Goal: Transaction & Acquisition: Purchase product/service

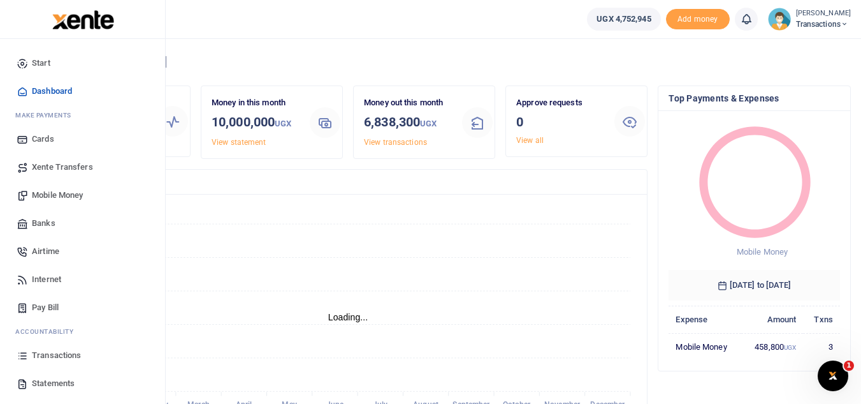
click at [61, 360] on span "Transactions" at bounding box center [56, 355] width 49 height 13
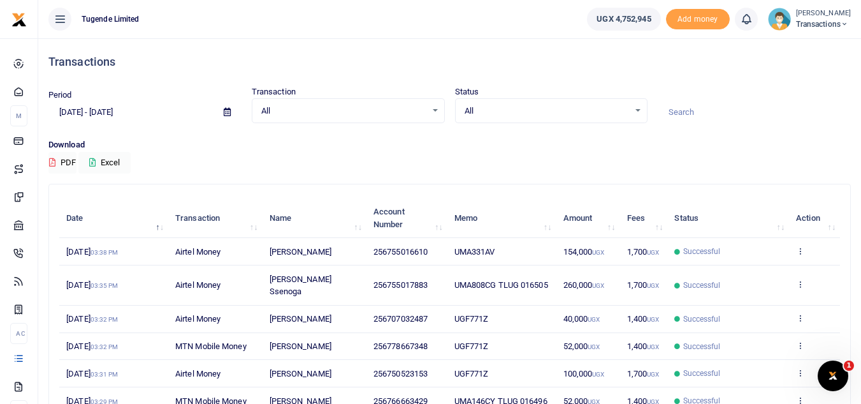
click at [678, 112] on div at bounding box center [430, 202] width 861 height 404
click at [678, 112] on input at bounding box center [754, 112] width 193 height 22
paste input "TLUG-016511"
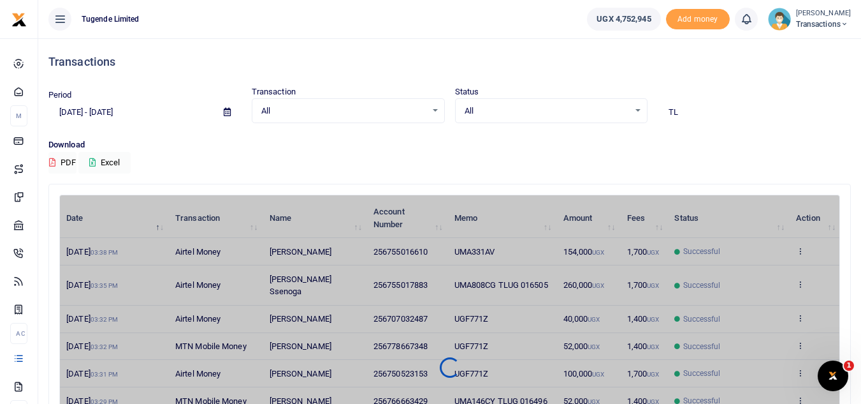
type input "T"
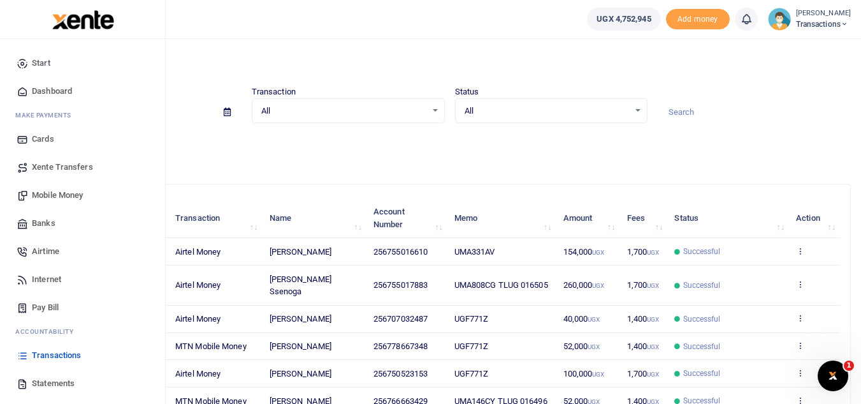
click at [76, 170] on span "Xente Transfers" at bounding box center [62, 167] width 61 height 13
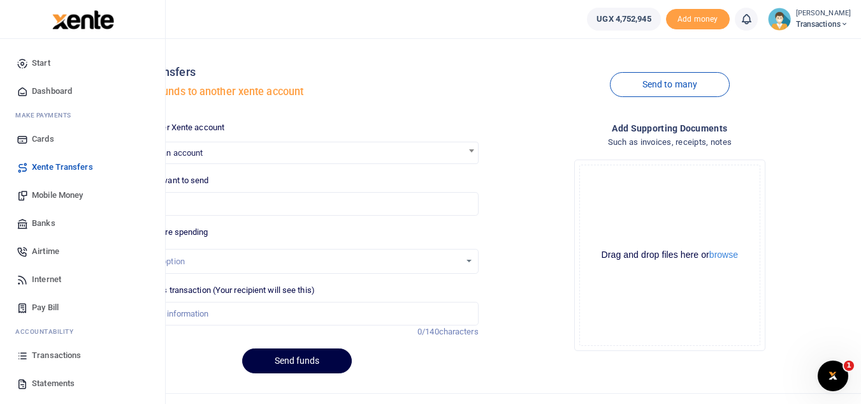
click at [58, 196] on span "Mobile Money" at bounding box center [57, 195] width 51 height 13
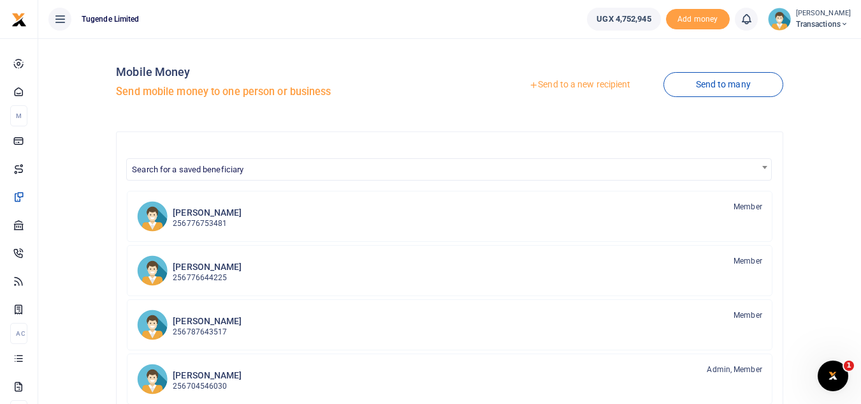
click at [555, 85] on link "Send to a new recipient" at bounding box center [580, 84] width 166 height 23
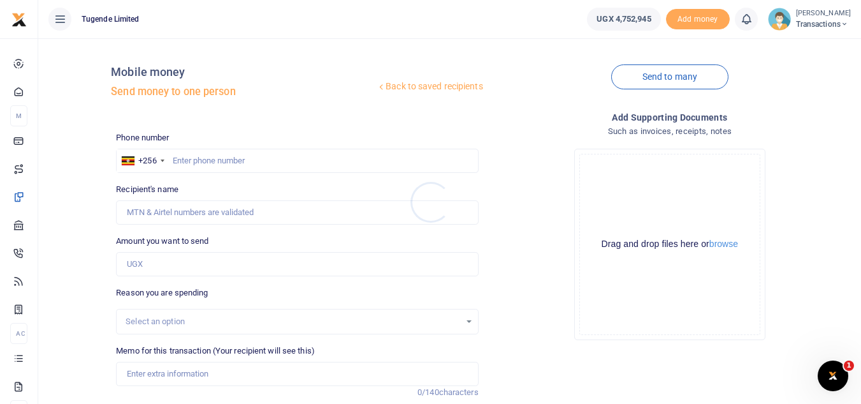
scroll to position [149, 0]
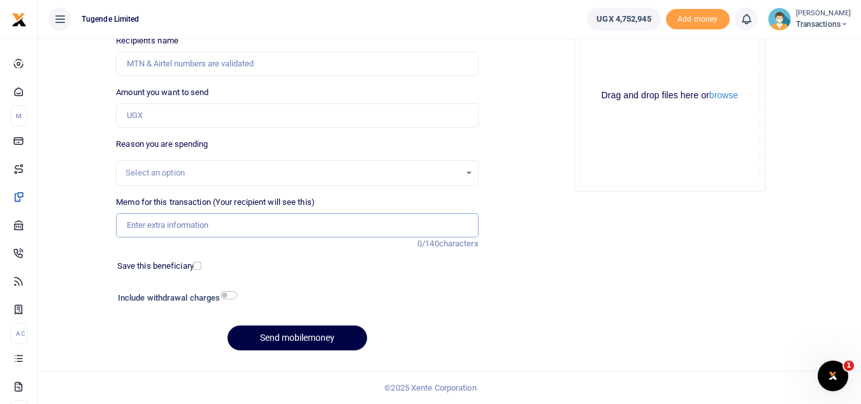
click at [289, 222] on input "Memo for this transaction (Your recipient will see this)" at bounding box center [297, 225] width 362 height 24
paste input "TLUG-016511"
click at [120, 228] on input "TLUG-016511" at bounding box center [297, 225] width 362 height 24
paste input "UGH808F, UGE136M, $ UGE035C"
click at [212, 224] on input "UGH808F, UGE136M, $ UGE035C TLUG-016511" at bounding box center [297, 225] width 362 height 24
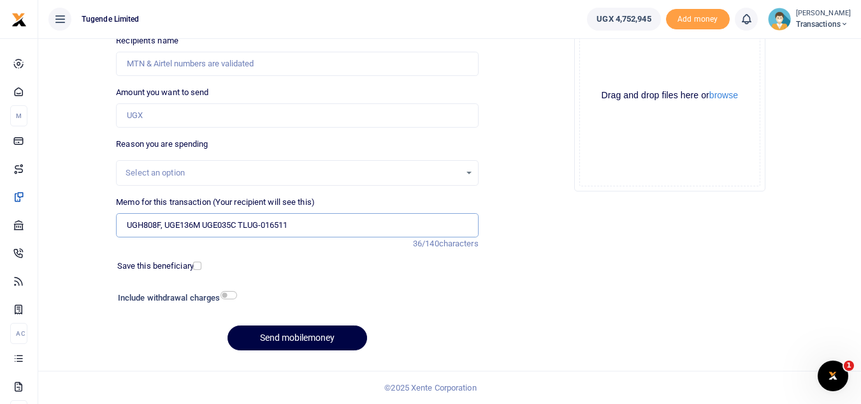
click at [167, 229] on input "UGH808F, UGE136M UGE035C TLUG-016511" at bounding box center [297, 225] width 362 height 24
type input "UGH808F UGE136M UGE035C TLUG-016511"
click at [200, 118] on input "Amount you want to send" at bounding box center [297, 115] width 362 height 24
paste input "156,000"
type input "156,000"
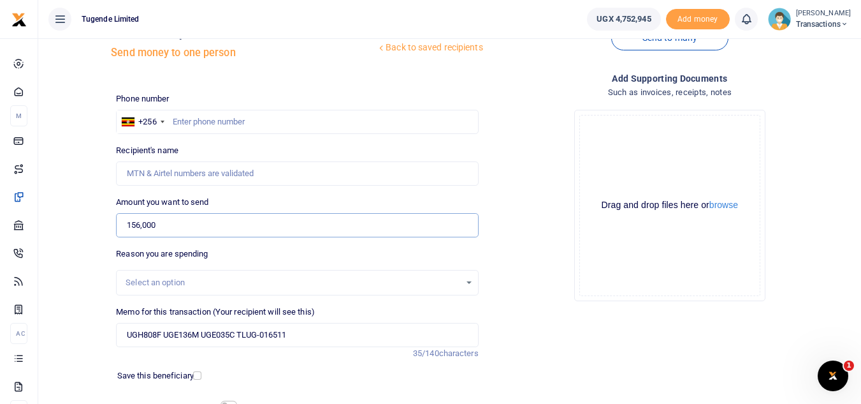
scroll to position [37, 0]
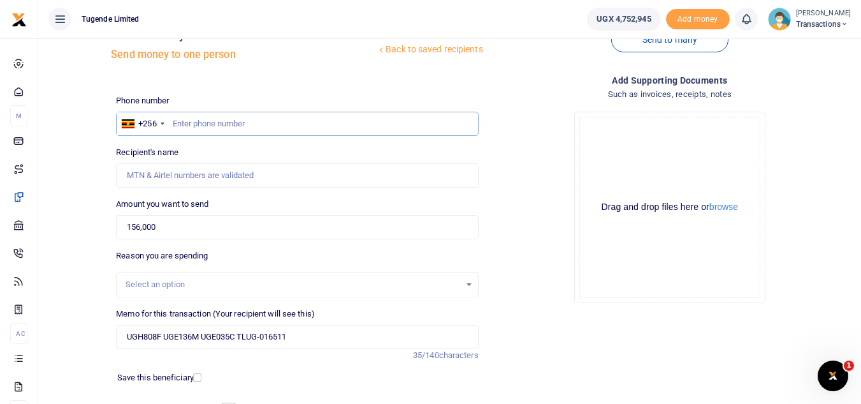
click at [296, 123] on input "text" at bounding box center [297, 124] width 362 height 24
paste input "791512652"
type input "791512652"
type input "Kennedy Birungi"
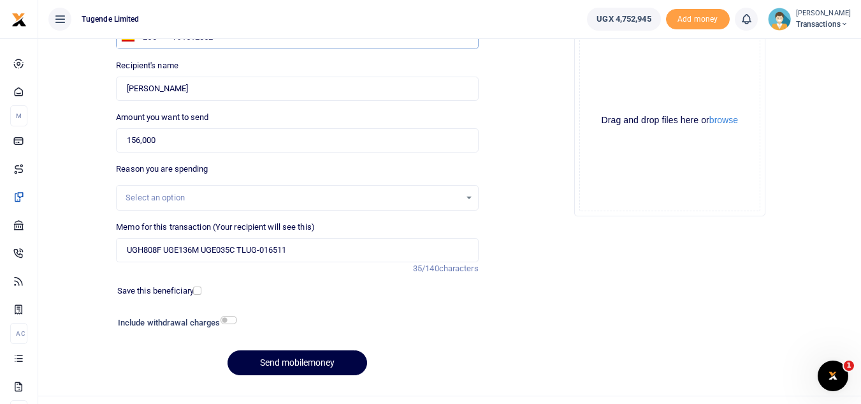
scroll to position [124, 0]
click at [307, 373] on button "Send mobilemoney" at bounding box center [298, 361] width 140 height 25
click at [264, 252] on input "UGH808F UGE136M UGE035C TLUG-016511" at bounding box center [297, 249] width 362 height 24
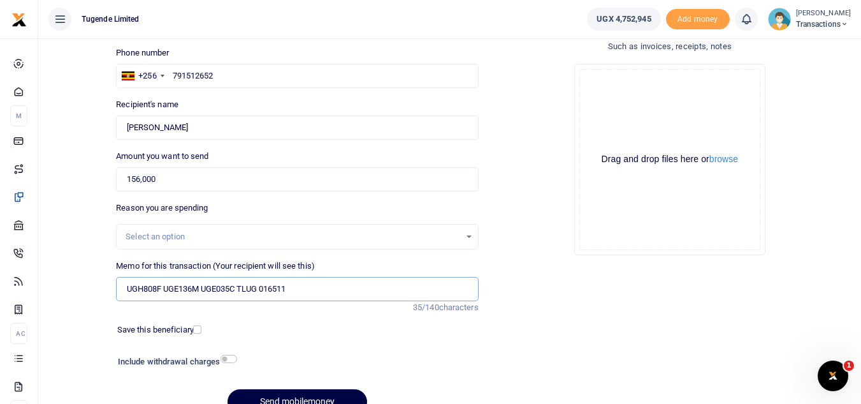
scroll to position [149, 0]
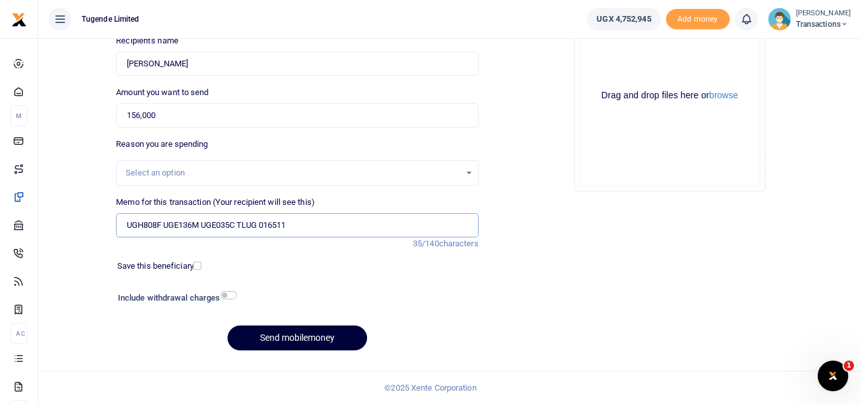
type input "UGH808F UGE136M UGE035C TLUG 016511"
click at [279, 331] on button "Send mobilemoney" at bounding box center [298, 337] width 140 height 25
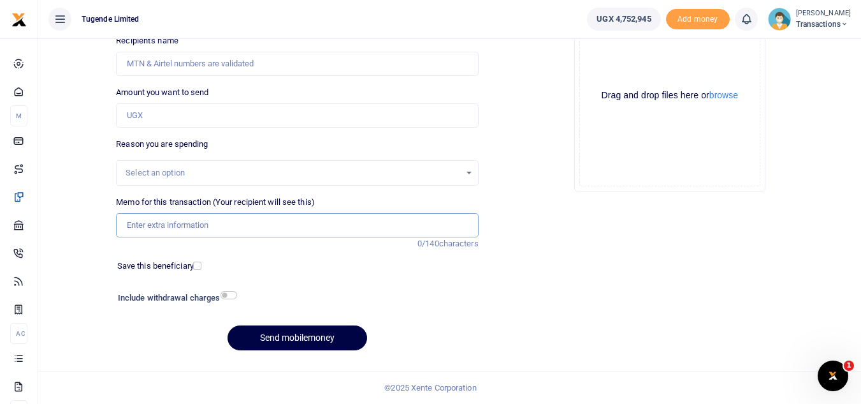
click at [288, 226] on input "Memo for this transaction (Your recipient will see this)" at bounding box center [297, 225] width 362 height 24
paste input "TLUG-016513"
type input "TLUG-016513"
click at [227, 122] on input "Amount you want to send" at bounding box center [297, 115] width 362 height 24
paste input "52,000"
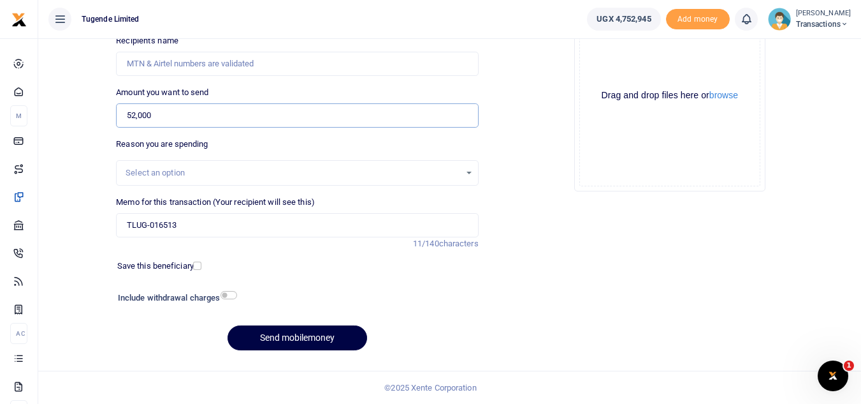
type input "52,000"
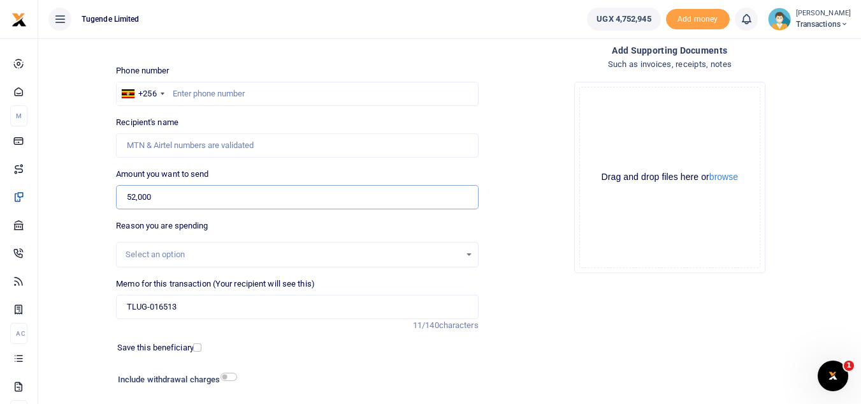
scroll to position [66, 0]
click at [234, 96] on input "text" at bounding box center [297, 95] width 362 height 24
paste input "766663429"
type input "766663429"
type input "Joel Ssenyojjo"
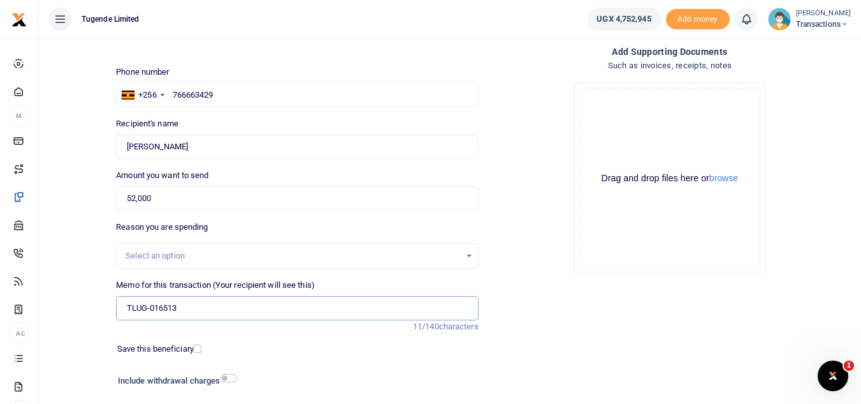
click at [121, 309] on input "TLUG-016513" at bounding box center [297, 308] width 362 height 24
paste input "UGC160C"
click at [187, 309] on input "UGC160C TLUG-016513" at bounding box center [297, 308] width 362 height 24
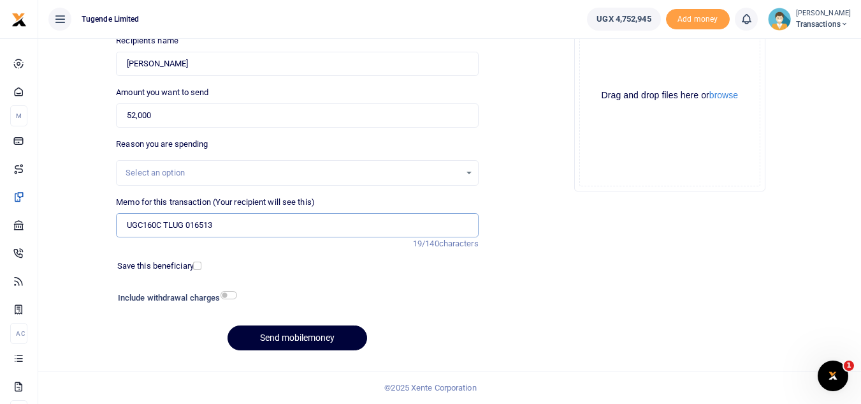
type input "UGC160C TLUG 016513"
click at [290, 331] on button "Send mobilemoney" at bounding box center [298, 337] width 140 height 25
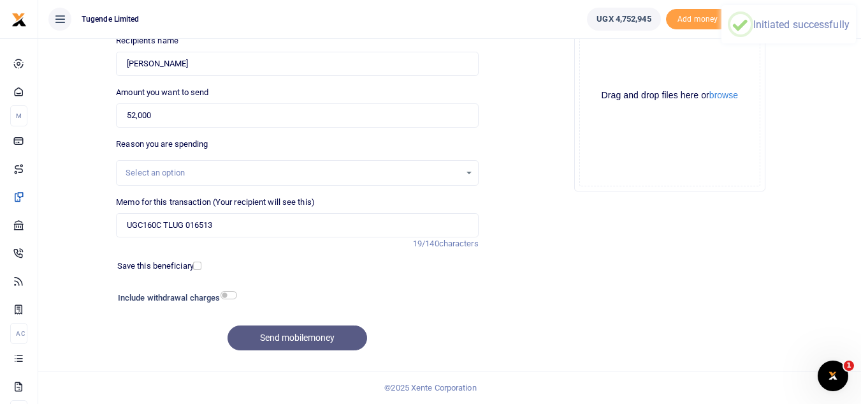
click at [290, 331] on div "Send mobilemoney" at bounding box center [297, 337] width 362 height 25
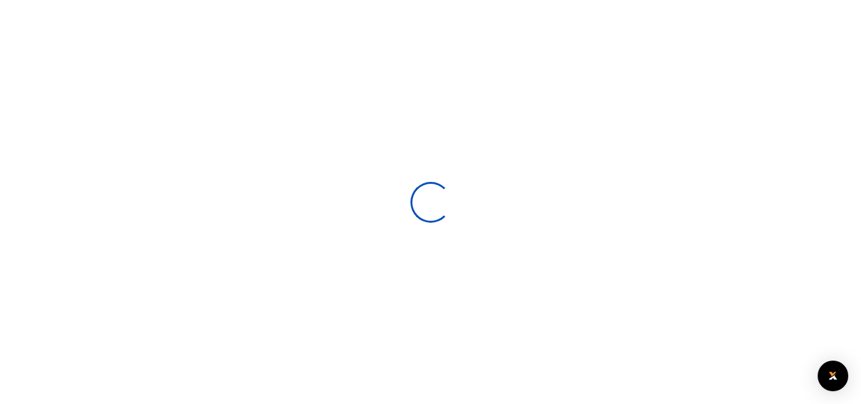
select select
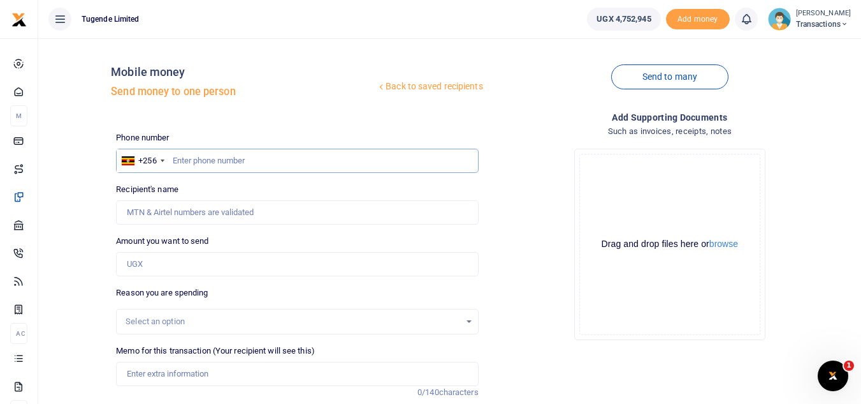
click at [189, 163] on input "text" at bounding box center [297, 161] width 362 height 24
click at [221, 377] on input "Memo for this transaction (Your recipient will see this)" at bounding box center [297, 373] width 362 height 24
paste input "UGC269M"
type input "UGC269M"
click at [202, 268] on input "Amount you want to send" at bounding box center [297, 264] width 362 height 24
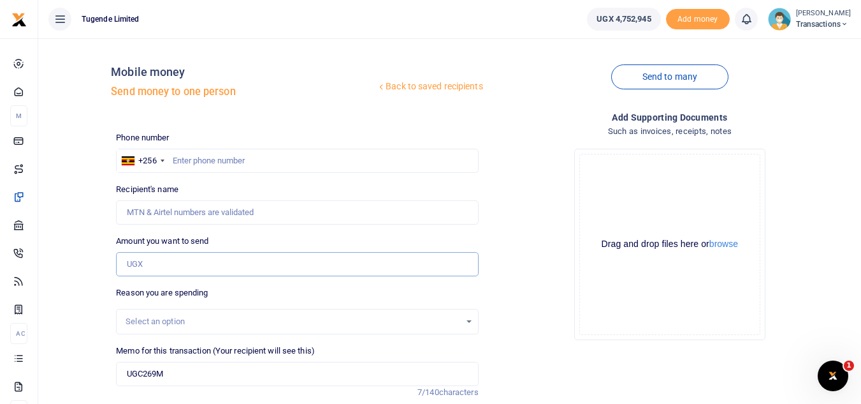
paste input "52,000"
type input "52,000"
click at [352, 152] on input "text" at bounding box center [297, 161] width 362 height 24
paste input "791543834"
type input "791543834"
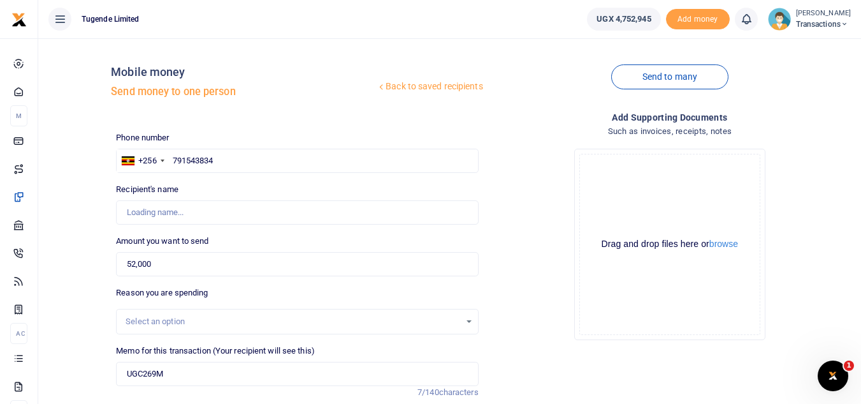
type input "Kassim Sebunya"
click at [194, 372] on input "UGC269M" at bounding box center [297, 373] width 362 height 24
paste input "TLUG-016514"
click at [194, 372] on input "UGC269M TLUG-016514" at bounding box center [297, 373] width 362 height 24
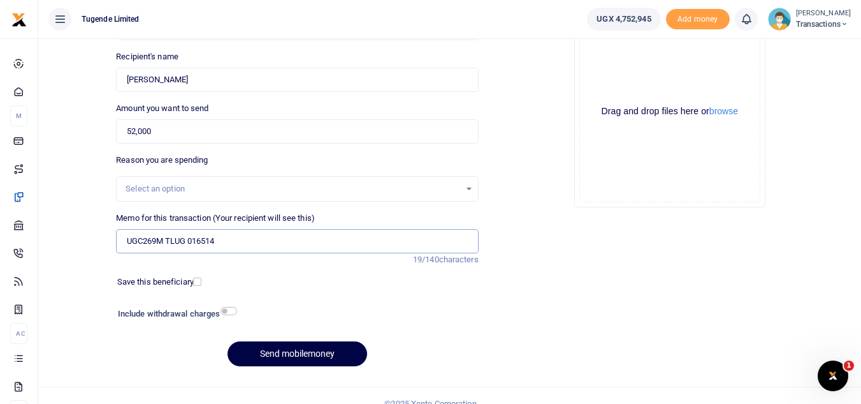
scroll to position [133, 0]
type input "UGC269M TLUG 016514"
click at [295, 346] on button "Send mobilemoney" at bounding box center [298, 352] width 140 height 25
click at [156, 251] on input "Memo for this transaction (Your recipient will see this)" at bounding box center [297, 241] width 362 height 24
paste input "UGH242S AND UMA279CV"
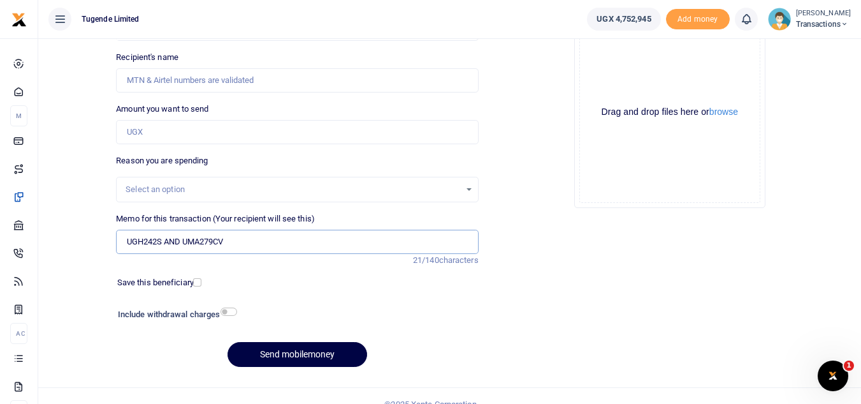
type input "UGH242S AND UMA279CV"
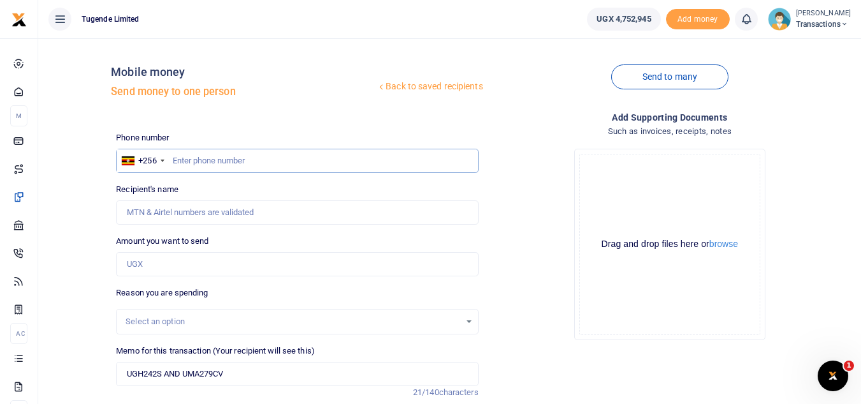
click at [252, 158] on input "text" at bounding box center [297, 161] width 362 height 24
paste input "759457692"
type input "759457692"
type input "Ben Bamulabire"
click at [147, 273] on input "Amount you want to send" at bounding box center [297, 264] width 362 height 24
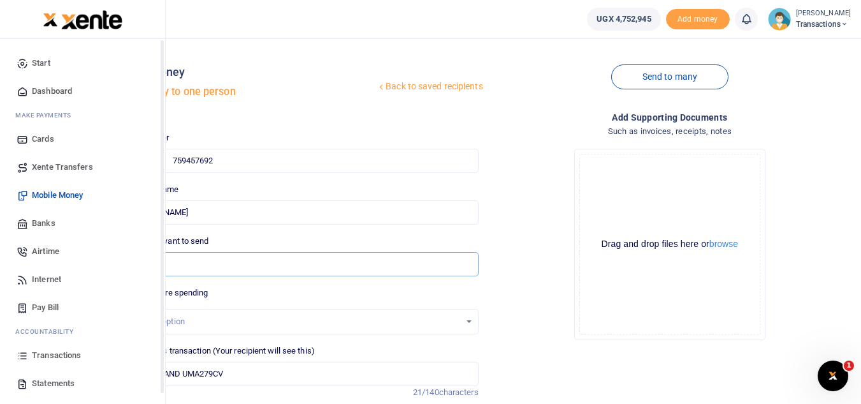
type input "45,000"
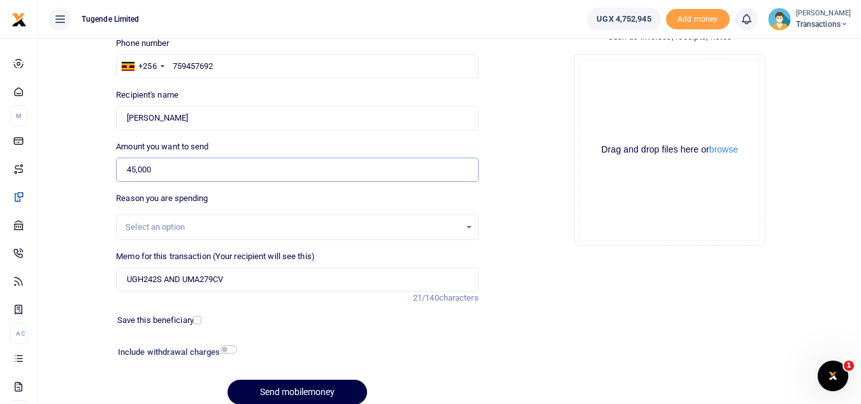
scroll to position [95, 0]
click at [323, 390] on div at bounding box center [326, 395] width 15 height 15
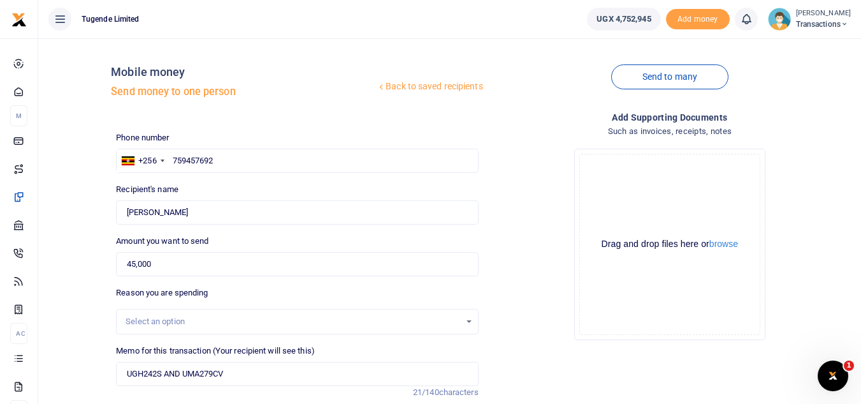
scroll to position [149, 0]
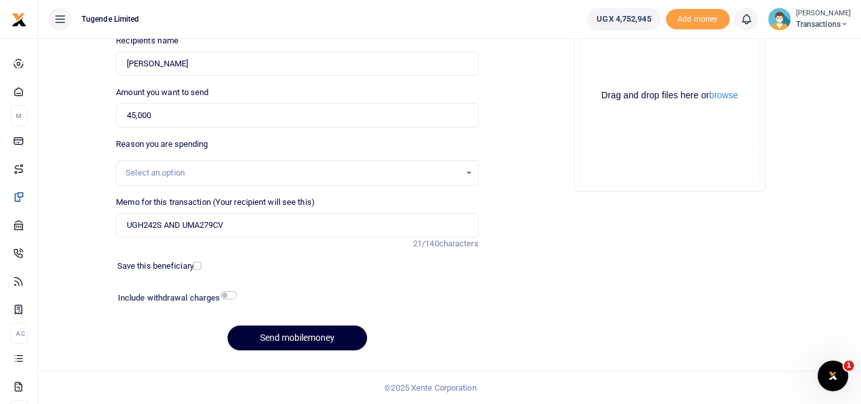
click at [333, 342] on button "Send mobilemoney" at bounding box center [298, 337] width 140 height 25
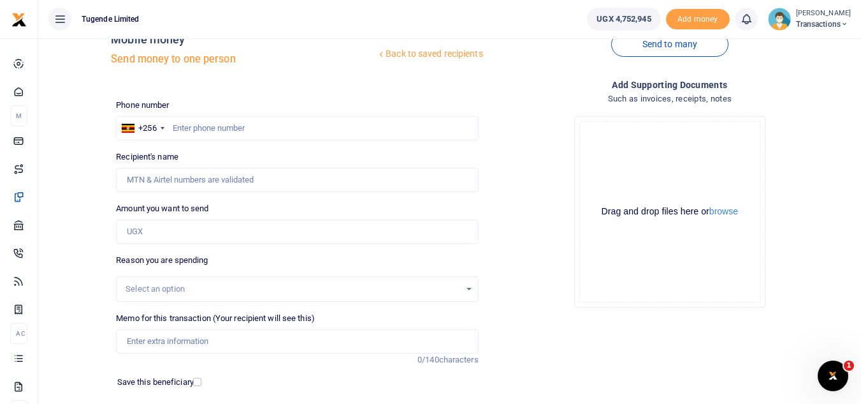
scroll to position [32, 0]
click at [293, 122] on input "text" at bounding box center [297, 129] width 362 height 24
paste input "780160241"
type input "780160241"
type input "[PERSON_NAME]"
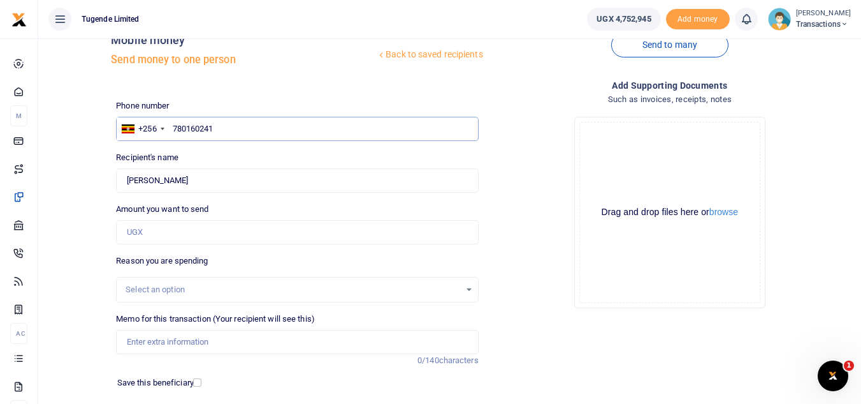
type input "780160241"
click at [159, 236] on input "Amount you want to send" at bounding box center [297, 232] width 362 height 24
type input "42,000"
click at [167, 335] on input "Memo for this transaction (Your recipient will see this)" at bounding box center [297, 342] width 362 height 24
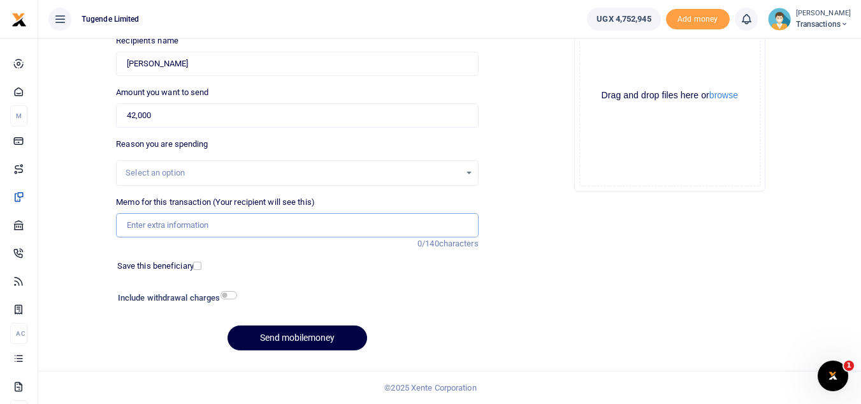
paste input "UGH242S"
type input "UGH242S"
click at [310, 333] on button "Send mobilemoney" at bounding box center [298, 337] width 140 height 25
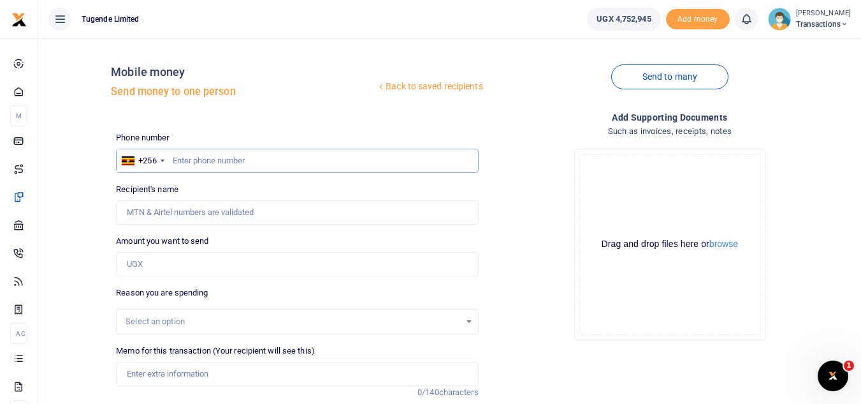
click at [221, 159] on input "text" at bounding box center [297, 161] width 362 height 24
paste input "768795573"
type input "768795573"
type input "Beatrice Awor"
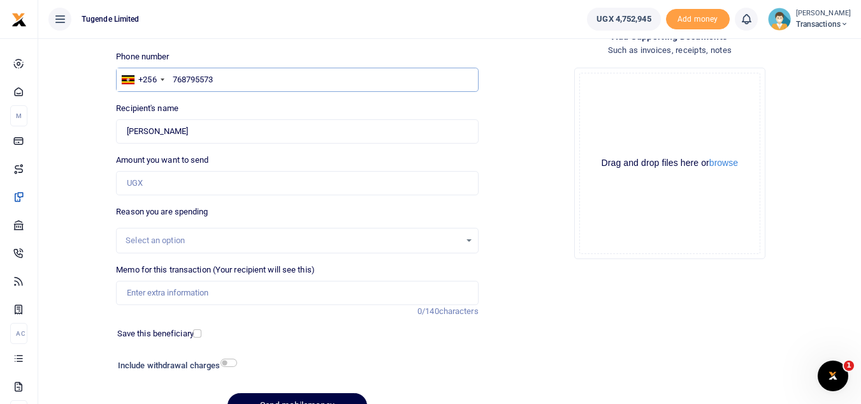
scroll to position [82, 0]
click at [244, 288] on input "Memo for this transaction (Your recipient will see this)" at bounding box center [297, 292] width 362 height 24
paste input "TLUG-016516"
type input "TLUG-016516"
click at [191, 171] on input "Amount you want to send" at bounding box center [297, 182] width 362 height 24
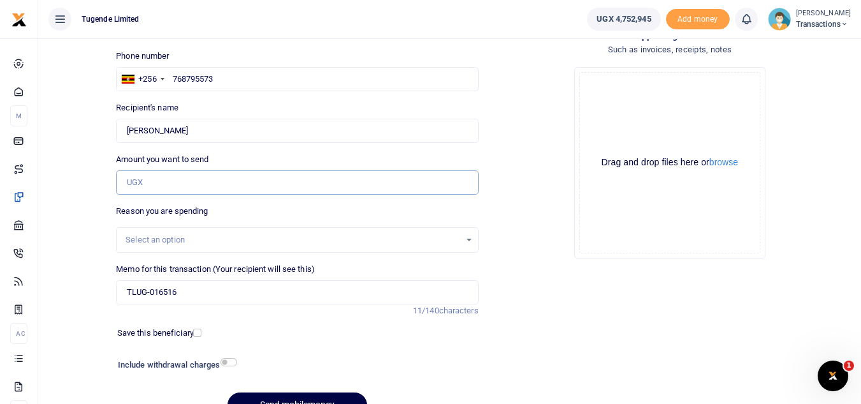
paste input "64,000"
type input "64,000"
click at [126, 286] on input "TLUG-016516" at bounding box center [297, 292] width 362 height 24
paste input "UMA567CH"
click at [126, 286] on input "UMA567CHTLUG-016516" at bounding box center [297, 292] width 362 height 24
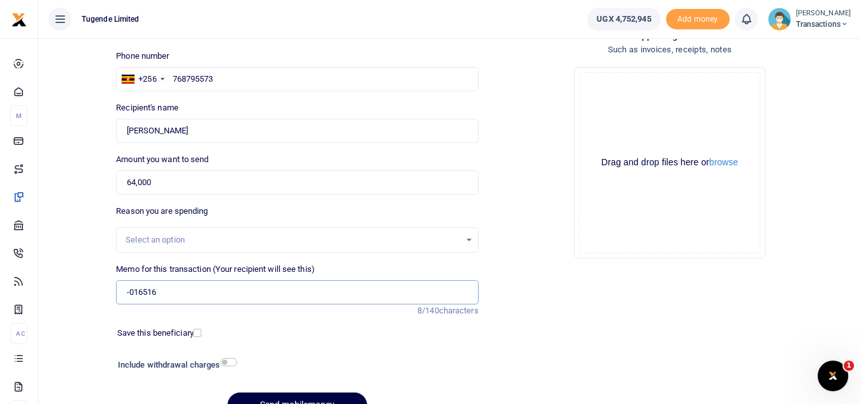
click at [199, 293] on input "-016516" at bounding box center [297, 292] width 362 height 24
type input "-"
paste input "UMA567CH"
paste input "TLUG-016516"
click at [194, 291] on input "UMA567CH TLUG-016516" at bounding box center [297, 292] width 362 height 24
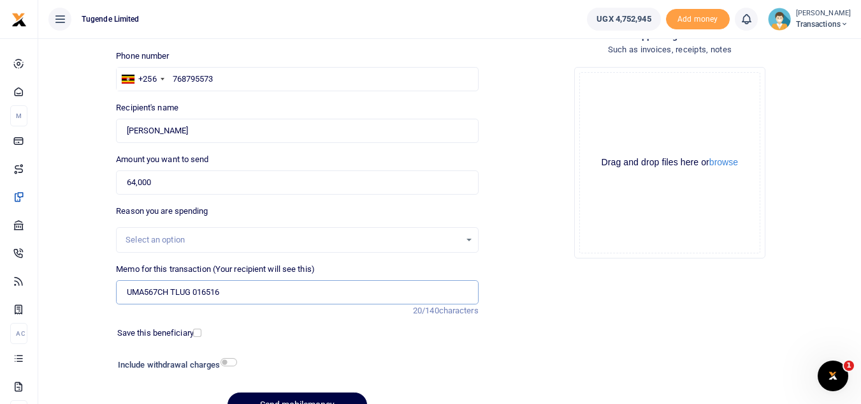
scroll to position [149, 0]
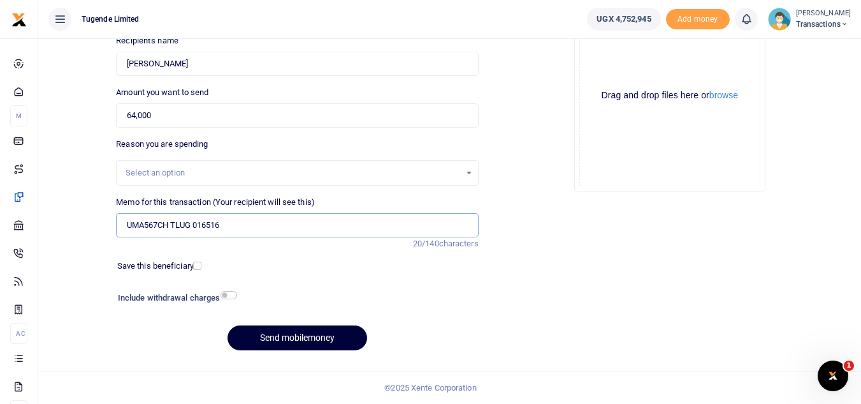
type input "UMA567CH TLUG 016516"
click at [296, 342] on button "Send mobilemoney" at bounding box center [298, 337] width 140 height 25
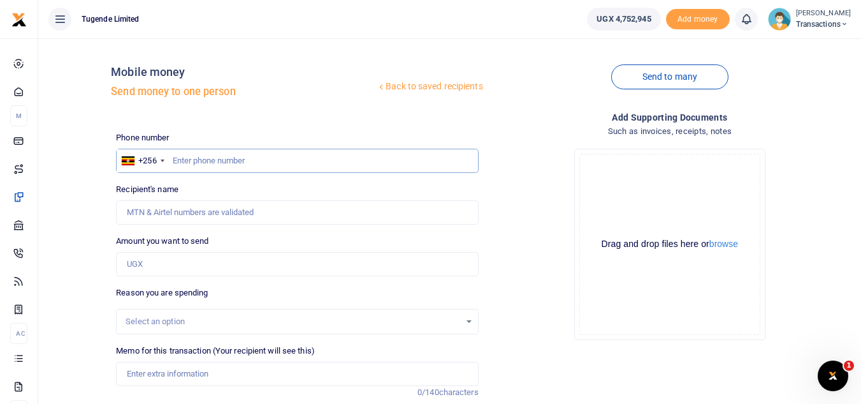
click at [245, 163] on input "text" at bounding box center [297, 161] width 362 height 24
paste input "751905611"
type input "751905611"
type input "Paul Kasala"
click at [170, 262] on input "Amount you want to send" at bounding box center [297, 264] width 362 height 24
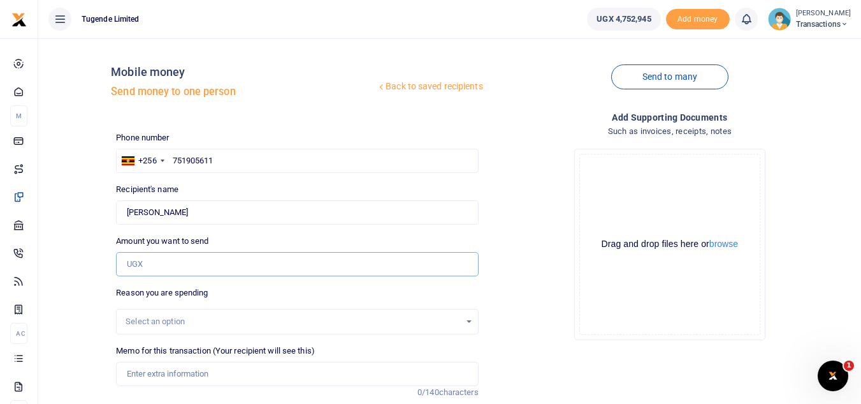
paste input "30,000"
type input "30,000"
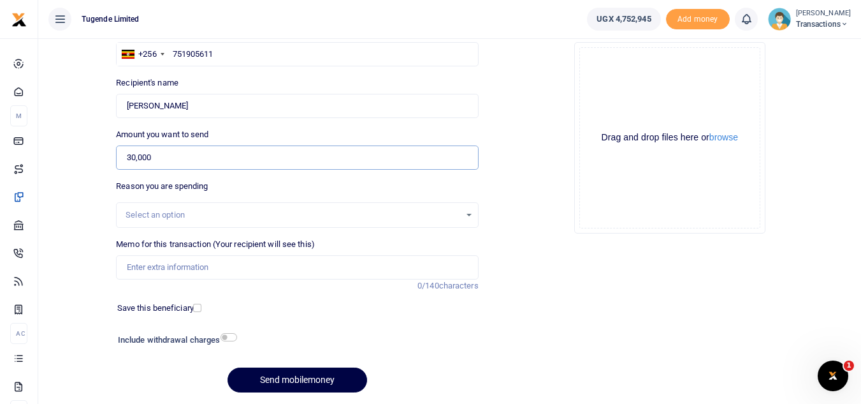
scroll to position [107, 0]
click at [210, 274] on input "Memo for this transaction (Your recipient will see this)" at bounding box center [297, 266] width 362 height 24
paste input "UGG071L"
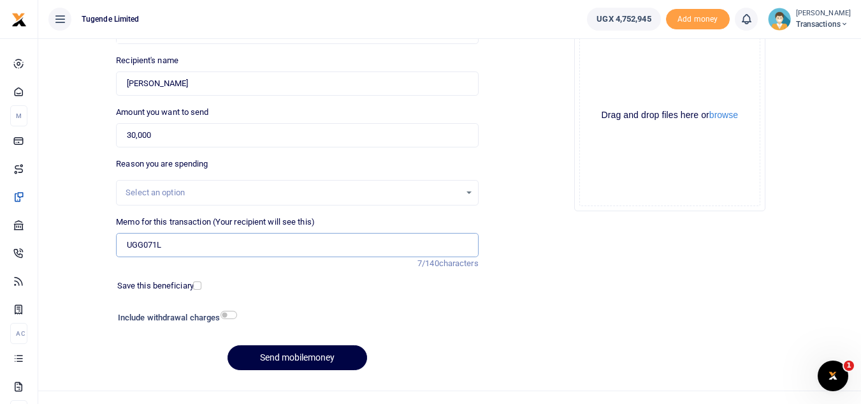
scroll to position [129, 0]
type input "UGG071L"
click at [296, 356] on button "Send mobilemoney" at bounding box center [298, 356] width 140 height 25
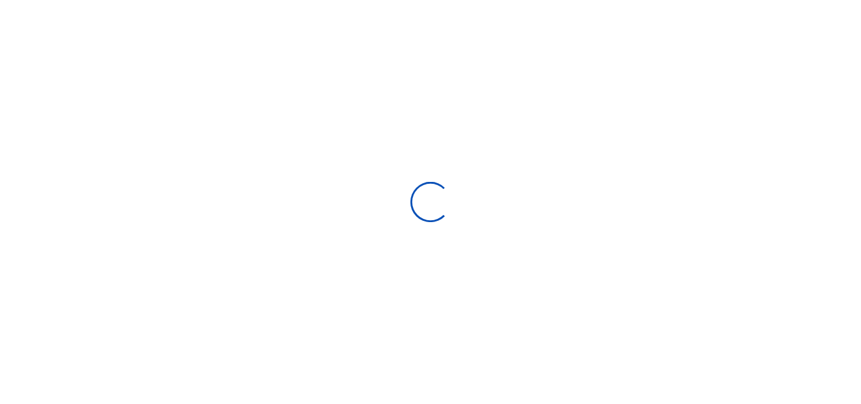
scroll to position [129, 0]
select select
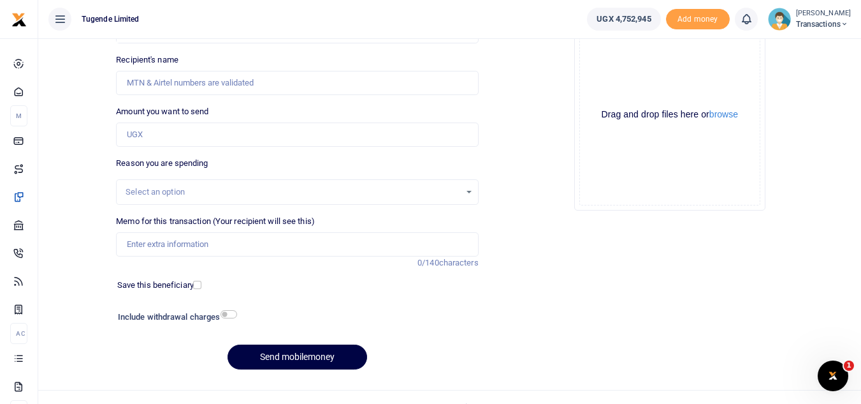
scroll to position [0, 0]
click at [175, 249] on input "Memo for this transaction (Your recipient will see this)" at bounding box center [297, 244] width 362 height 24
paste input "TLUG-016515"
type input "TLUG-016515"
click at [162, 144] on input "Amount you want to send" at bounding box center [297, 134] width 362 height 24
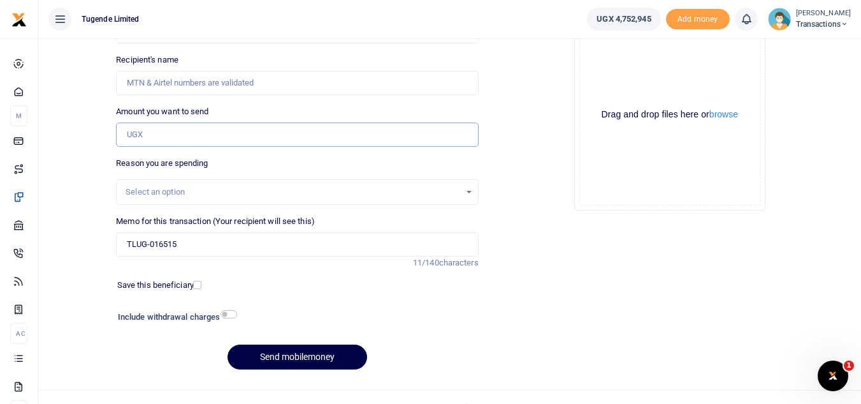
paste input "62,000"
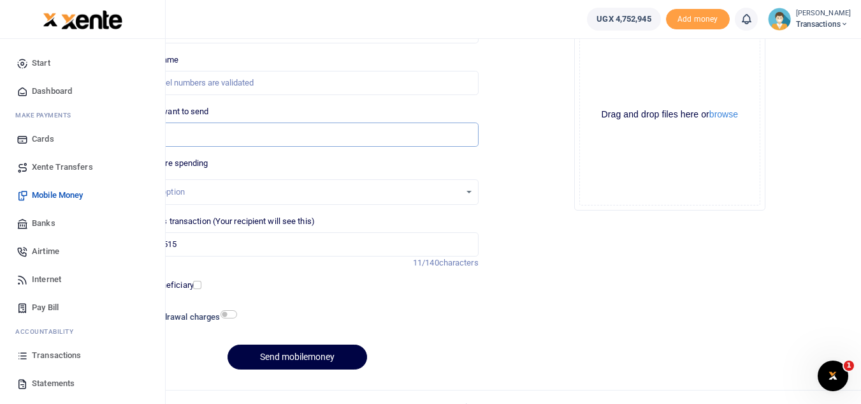
type input "62,000"
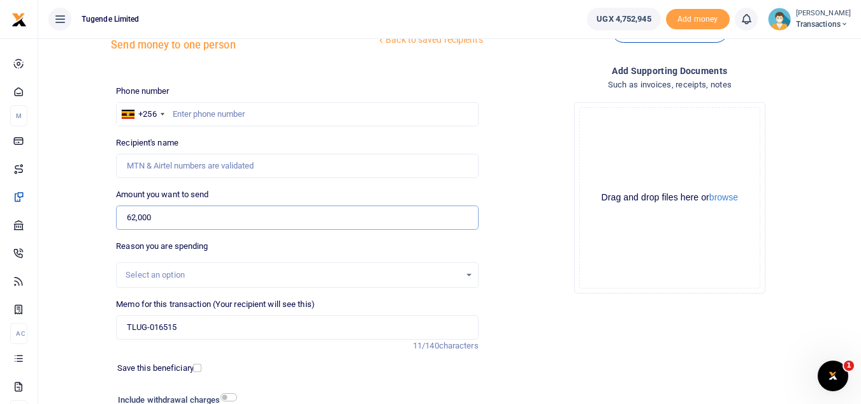
scroll to position [45, 0]
click at [291, 113] on input "text" at bounding box center [297, 115] width 362 height 24
paste input "761297852"
type input "761297852"
type input "Jimmy Lubogo"
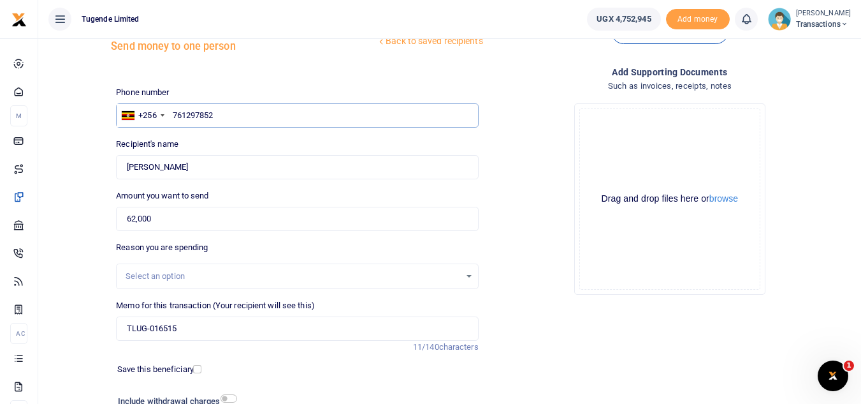
type input "761297852"
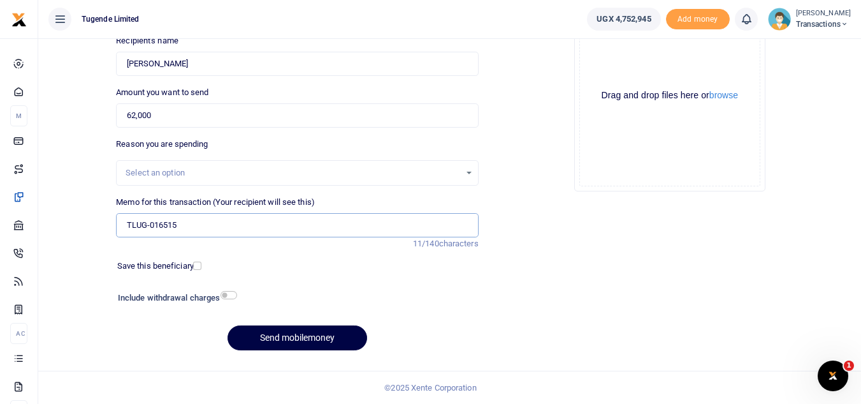
click at [127, 228] on input "TLUG-016515" at bounding box center [297, 225] width 362 height 24
paste input "UGA669G"
click at [187, 224] on input "UGA669G TLUG-016515" at bounding box center [297, 225] width 362 height 24
type input "UGA669G TLUG 016515"
click at [265, 331] on button "Send mobilemoney" at bounding box center [298, 337] width 140 height 25
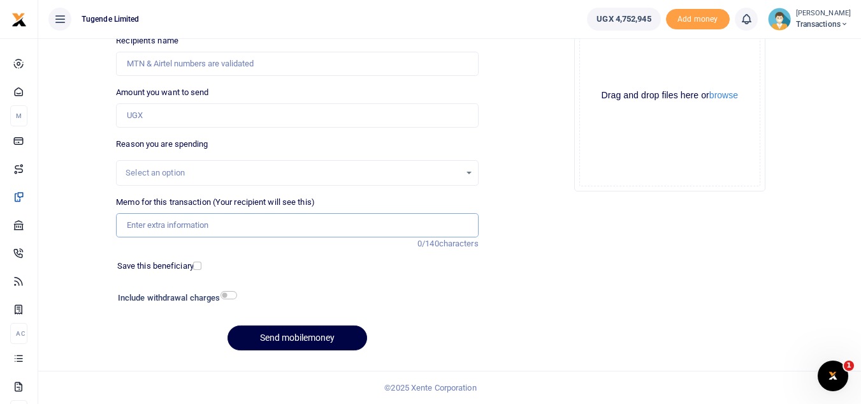
click at [279, 228] on input "Memo for this transaction (Your recipient will see this)" at bounding box center [297, 225] width 362 height 24
paste input "UGF002Z,UMA560CM"
click at [164, 229] on input "UGF002Z,UMA560CM" at bounding box center [297, 225] width 362 height 24
type input "UGF002Z UMA560CM"
click at [158, 117] on input "Amount you want to send" at bounding box center [297, 115] width 362 height 24
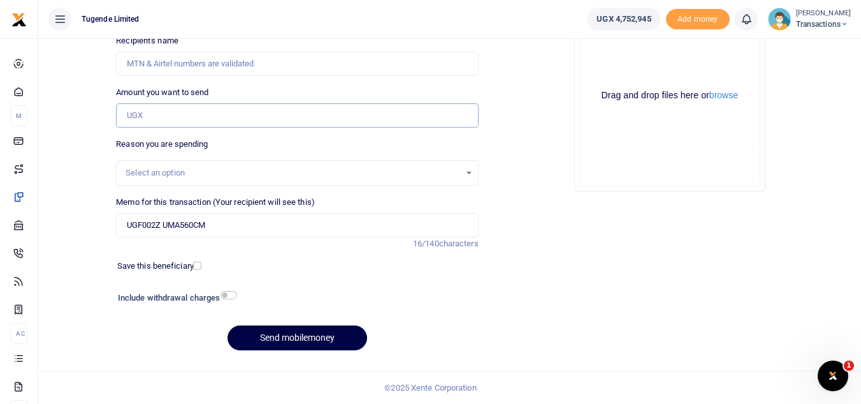
paste input "650,000"
type input "650,000"
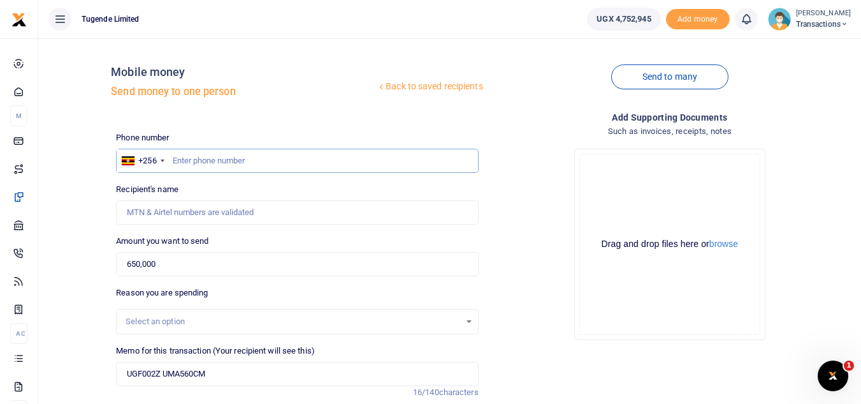
click at [261, 156] on input "text" at bounding box center [297, 161] width 362 height 24
paste input "776-989898"
click at [190, 159] on input "776-989898" at bounding box center [297, 161] width 362 height 24
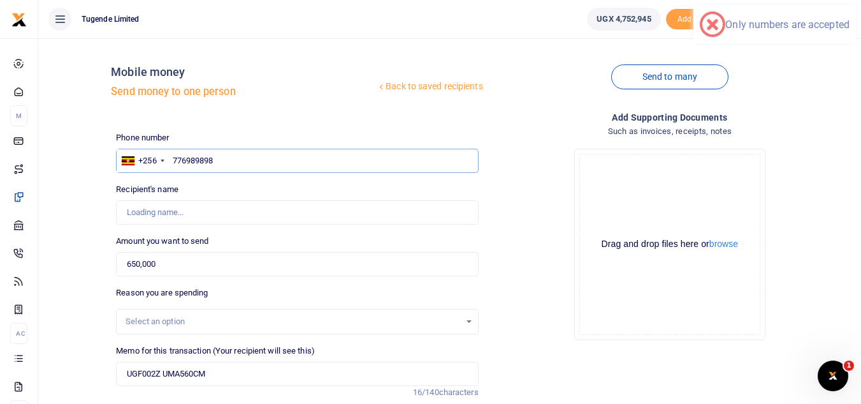
type input "776989898"
type input "[PERSON_NAME]"
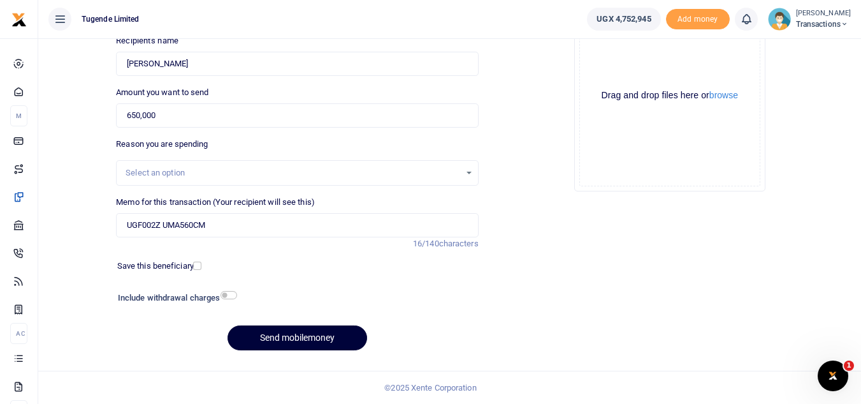
click at [265, 336] on button "Send mobilemoney" at bounding box center [298, 337] width 140 height 25
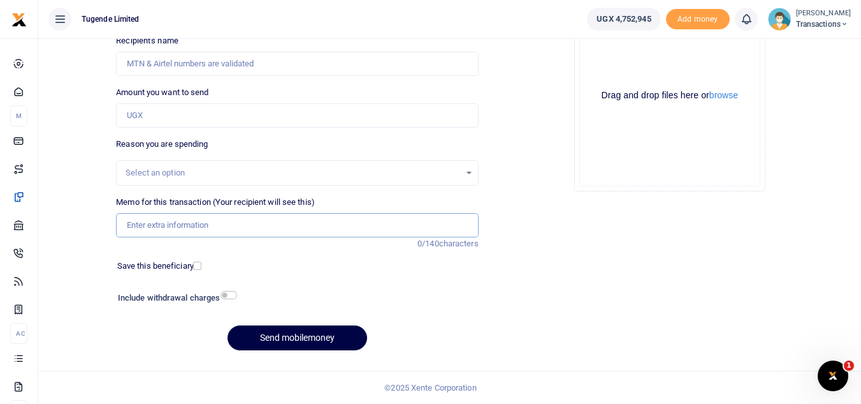
click at [232, 218] on input "Memo for this transaction (Your recipient will see this)" at bounding box center [297, 225] width 362 height 24
paste input "TLUG-016521"
click at [122, 224] on input "TLUG-016521" at bounding box center [297, 225] width 362 height 24
paste input "UFY281H"
click at [186, 226] on input "UFY281H TLUG-016521" at bounding box center [297, 225] width 362 height 24
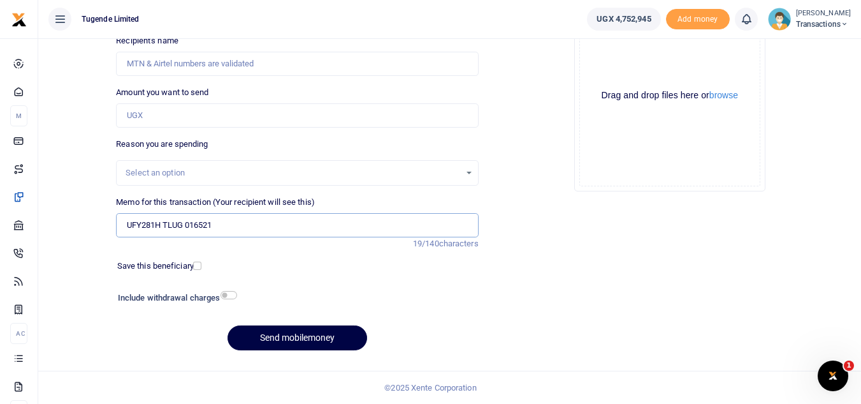
type input "UFY281H TLUG 016521"
click at [214, 123] on input "Amount you want to send" at bounding box center [297, 115] width 362 height 24
paste input "42,000"
type input "42,000"
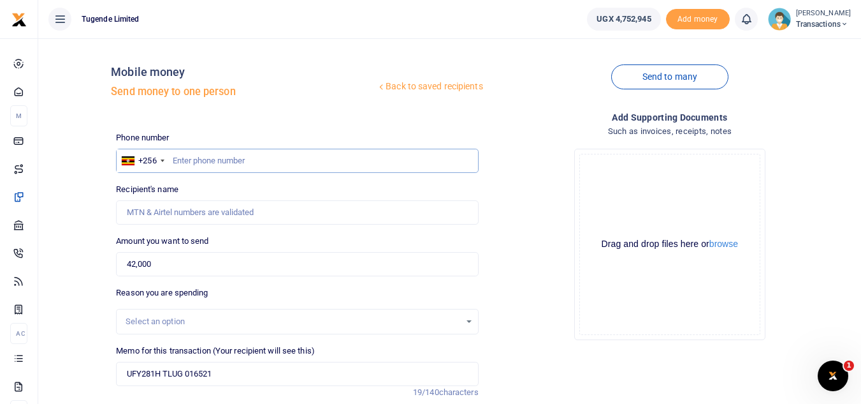
click at [307, 163] on input "text" at bounding box center [297, 161] width 362 height 24
paste input "709215962"
type input "709215962"
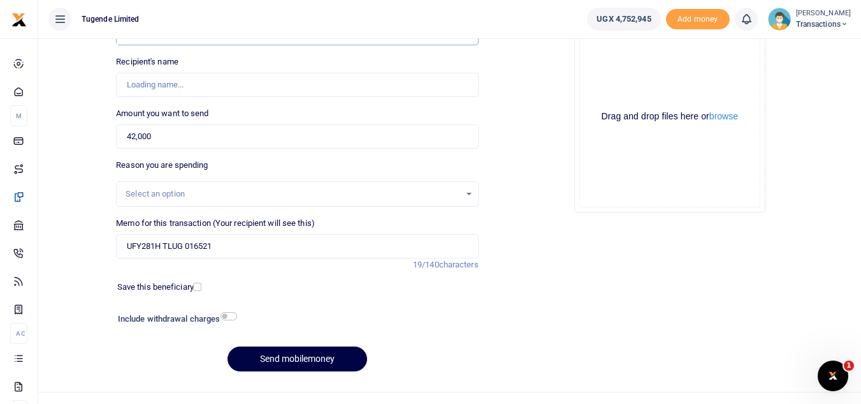
scroll to position [149, 0]
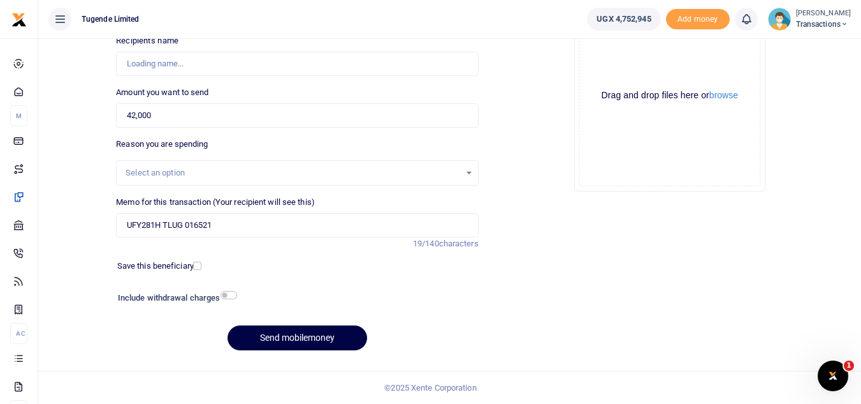
type input "Franko Ssenkungu"
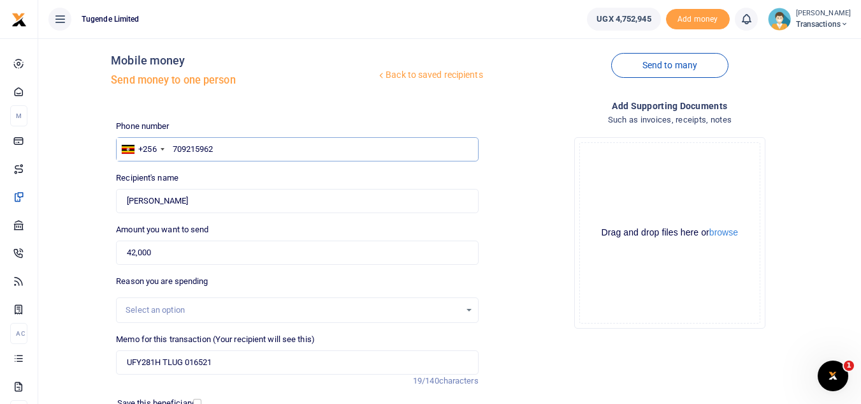
scroll to position [10, 0]
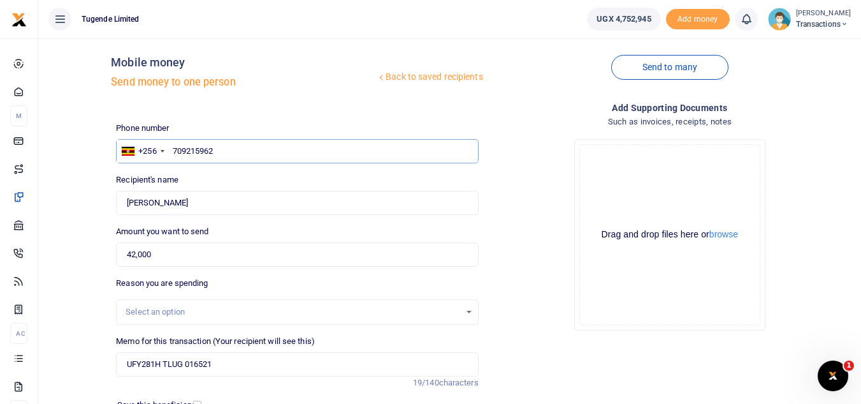
type input "709215962"
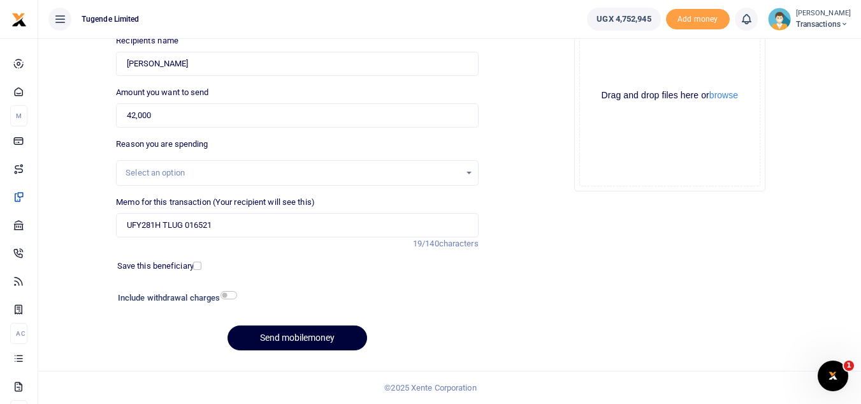
click at [298, 345] on button "Send mobilemoney" at bounding box center [298, 337] width 140 height 25
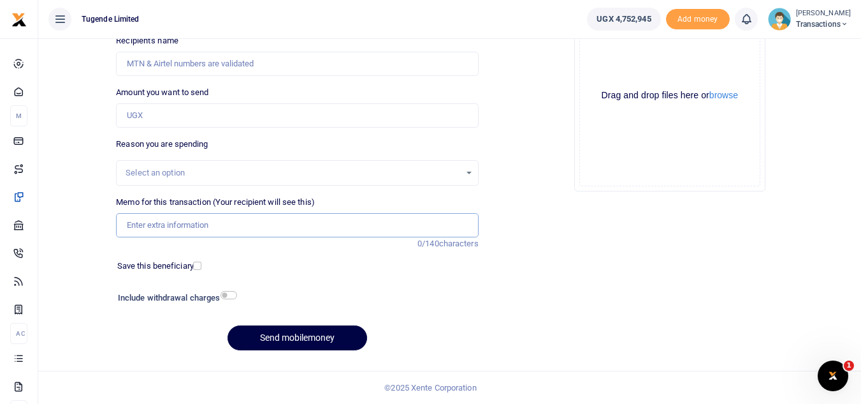
click at [369, 228] on input "Memo for this transaction (Your recipient will see this)" at bounding box center [297, 225] width 362 height 24
paste input "UGB552Z"
type input "UGB552Z"
click at [249, 122] on input "Amount you want to send" at bounding box center [297, 115] width 362 height 24
paste input "200,000"
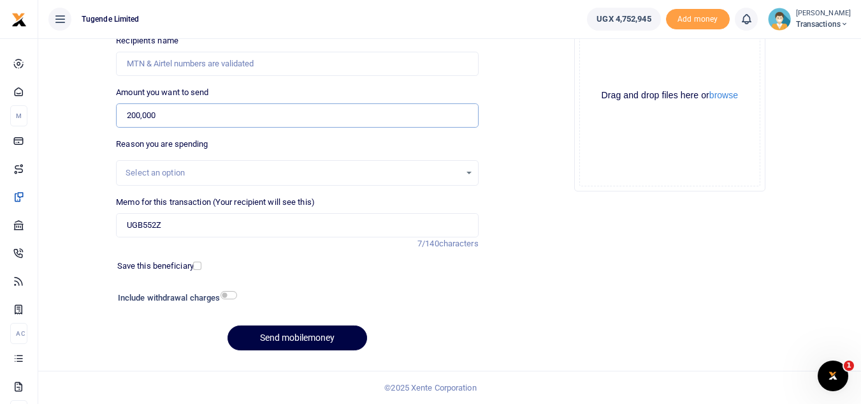
type input "200,000"
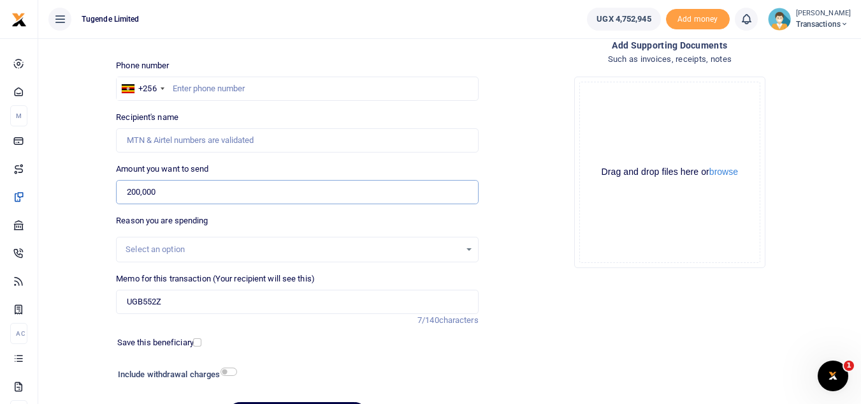
scroll to position [68, 0]
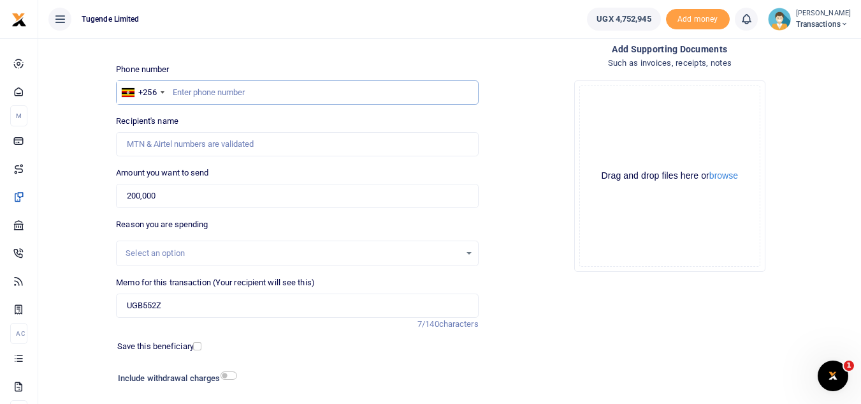
click at [319, 87] on input "text" at bounding box center [297, 92] width 362 height 24
paste input "771469621"
type input "771469621"
type input "[PERSON_NAME]"
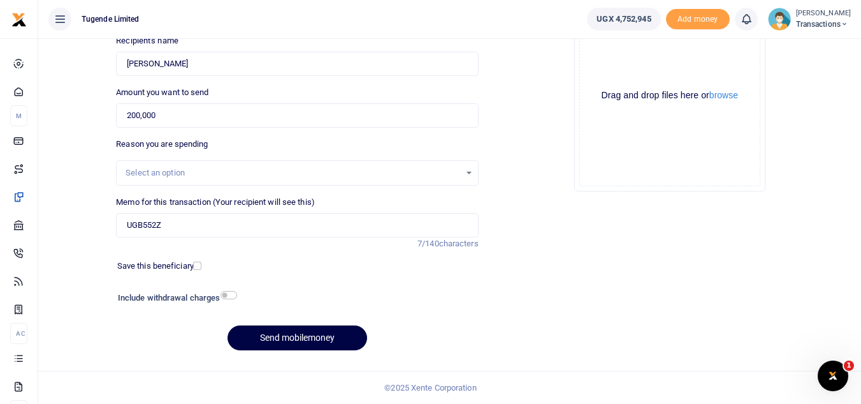
type input "771469621"
click at [295, 341] on button "Send mobilemoney" at bounding box center [298, 337] width 140 height 25
click at [273, 233] on input "Memo for this transaction (Your recipient will see this)" at bounding box center [297, 225] width 362 height 24
paste input "UGA908C"
type input "UGA908C"
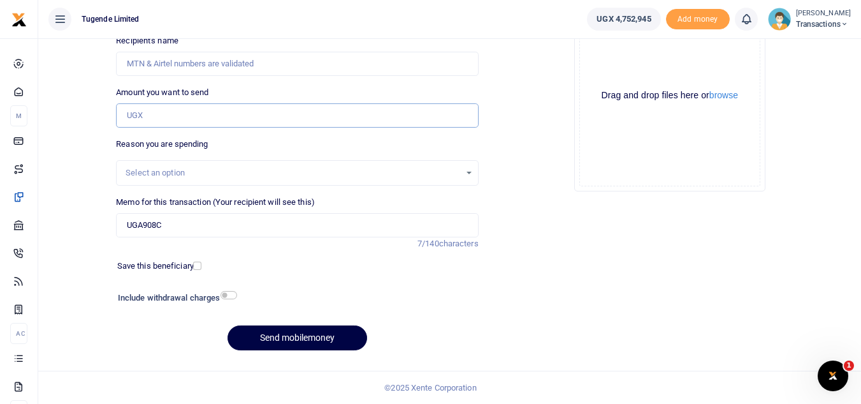
click at [210, 115] on input "Amount you want to send" at bounding box center [297, 115] width 362 height 24
paste input "257,000"
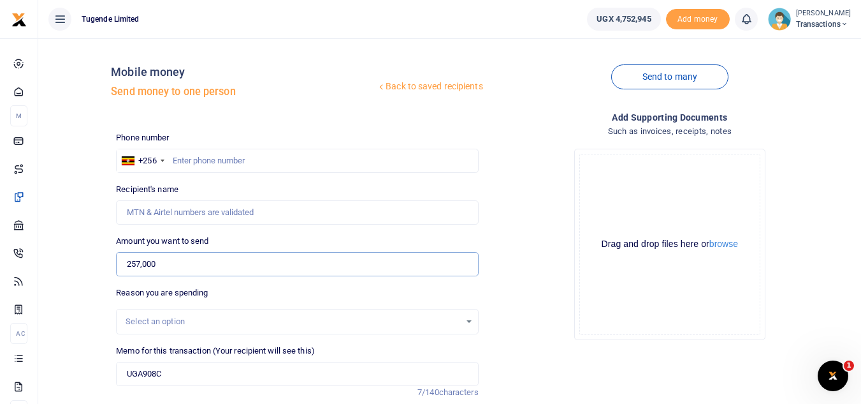
type input "257,000"
click at [252, 163] on input "text" at bounding box center [297, 161] width 362 height 24
paste input "784227780"
type input "784227780"
type input "David Mutyaba"
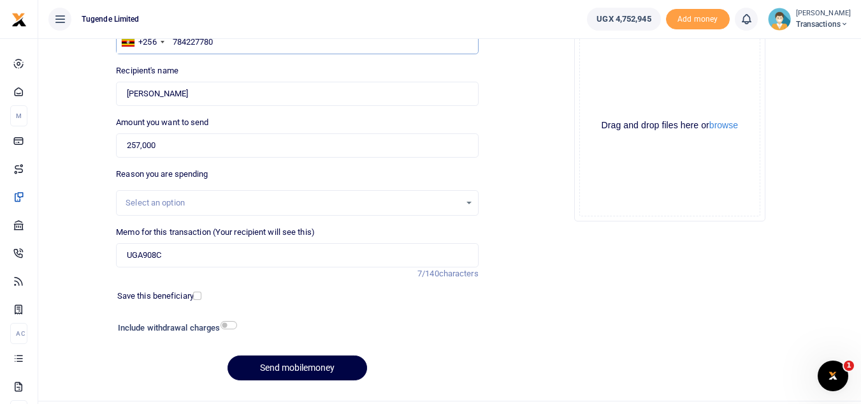
scroll to position [149, 0]
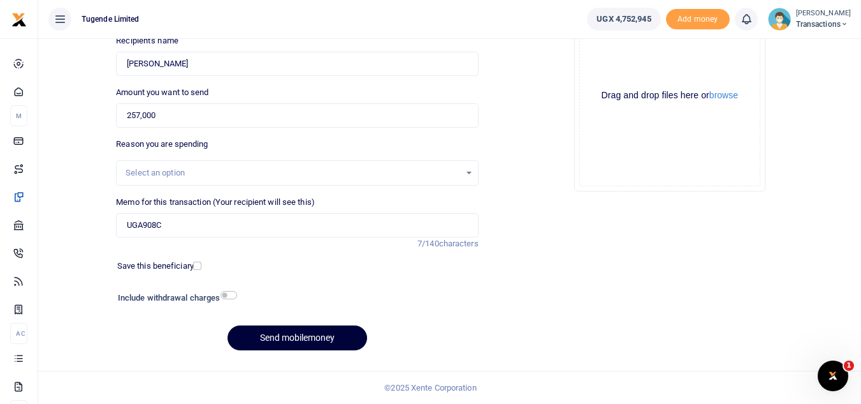
type input "784227780"
click at [296, 339] on button "Send mobilemoney" at bounding box center [298, 337] width 140 height 25
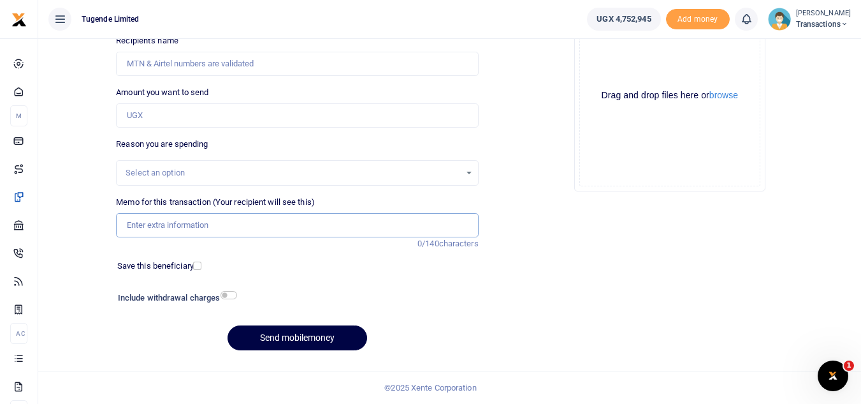
click at [329, 231] on input "Memo for this transaction (Your recipient will see this)" at bounding box center [297, 225] width 362 height 24
paste input "UGD302B"
type input "UGD302B"
click at [358, 124] on input "Amount you want to send" at bounding box center [297, 115] width 362 height 24
paste input "350,000"
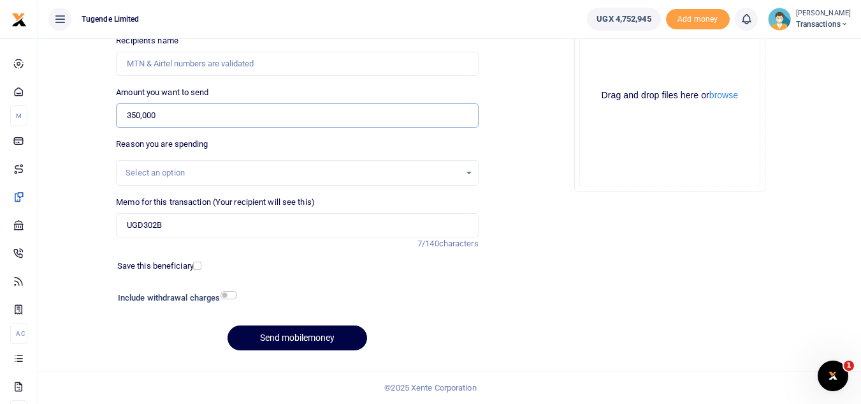
type input "350,000"
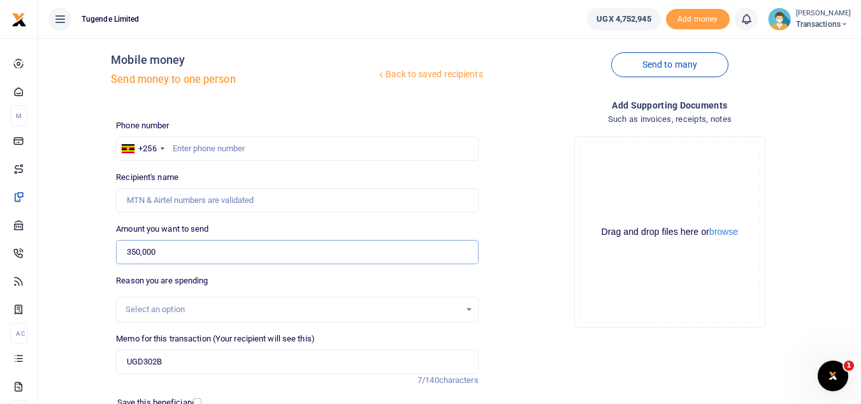
scroll to position [6, 0]
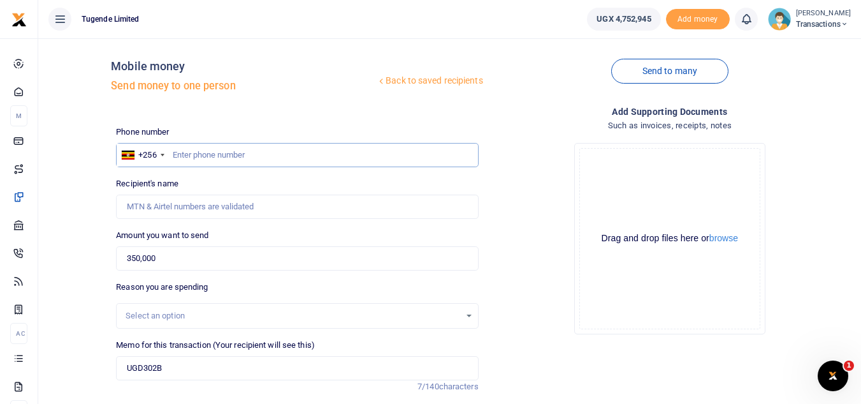
click at [288, 151] on input "text" at bounding box center [297, 155] width 362 height 24
paste input "776-989898"
click at [188, 155] on input "776-989898" at bounding box center [297, 155] width 362 height 24
type input "776989898"
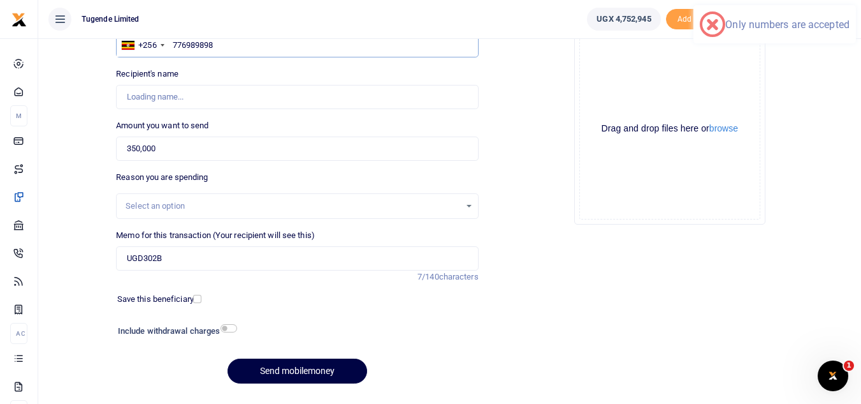
scroll to position [116, 0]
type input "[PERSON_NAME]"
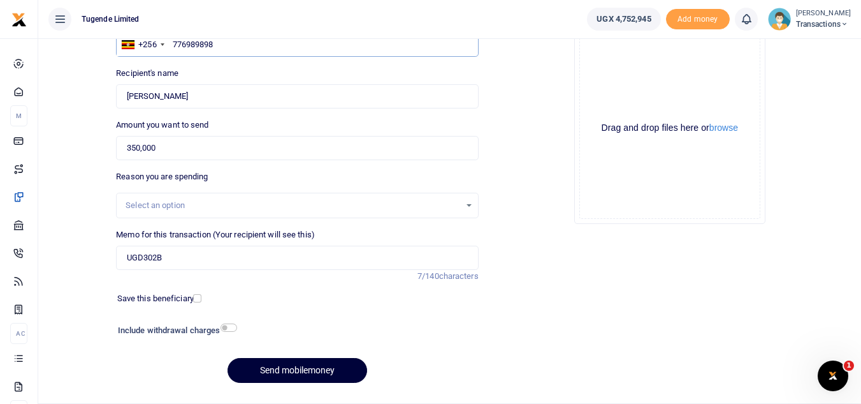
type input "776989898"
click at [290, 370] on button "Send mobilemoney" at bounding box center [298, 370] width 140 height 25
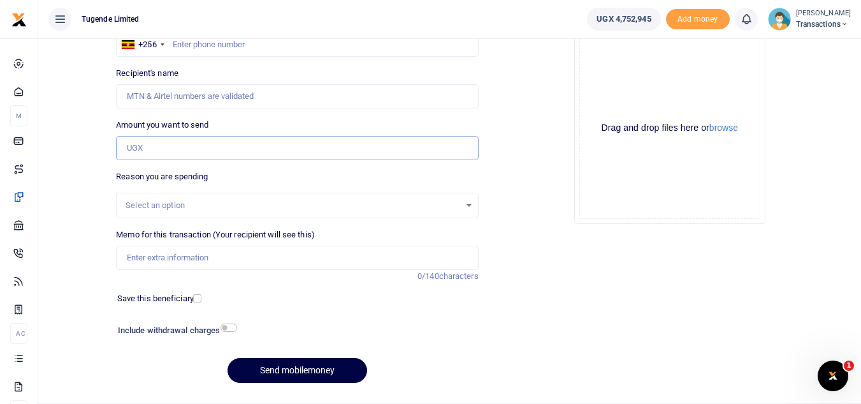
click at [225, 157] on input "Amount you want to send" at bounding box center [297, 148] width 362 height 24
paste input "300,000"
type input "300,000"
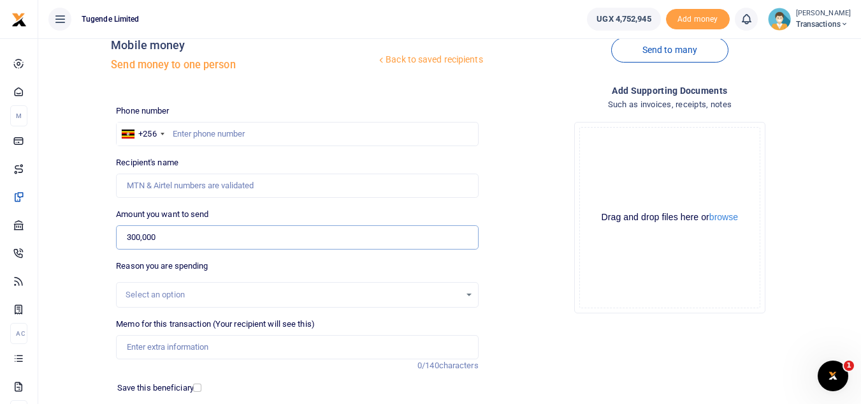
scroll to position [26, 0]
click at [229, 127] on input "text" at bounding box center [297, 134] width 362 height 24
paste input "776-989898"
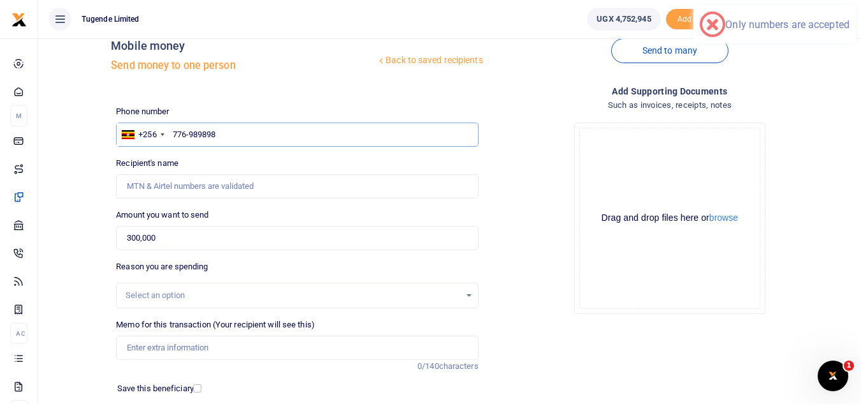
click at [189, 130] on input "776-989898" at bounding box center [297, 134] width 362 height 24
type input "776989898"
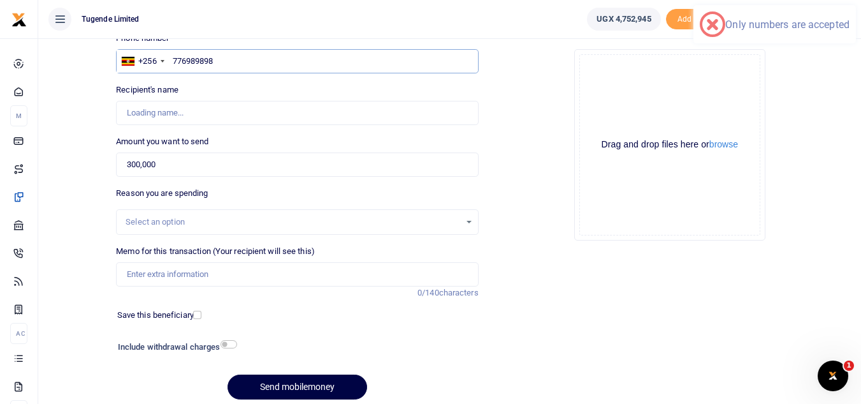
scroll to position [100, 0]
type input "Wilson Kamugisha"
type input "776989898"
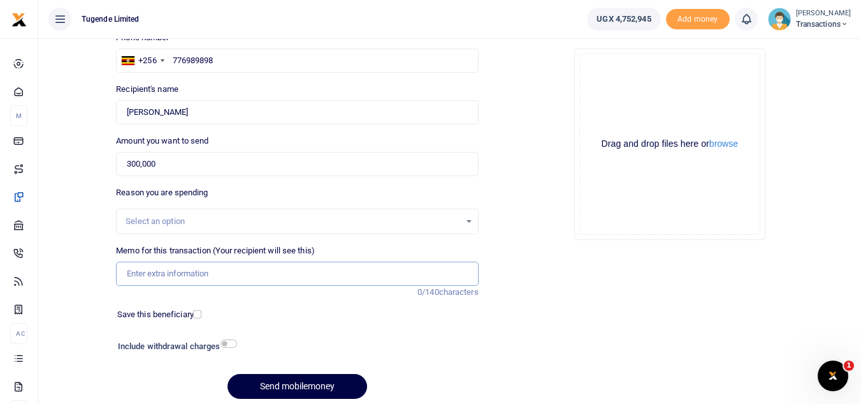
click at [200, 284] on input "Memo for this transaction (Your recipient will see this)" at bounding box center [297, 273] width 362 height 24
paste input "UGA667P"
type input "UGA667P"
click at [317, 389] on button "Send mobilemoney" at bounding box center [298, 386] width 140 height 25
click at [224, 271] on input "Memo for this transaction (Your recipient will see this)" at bounding box center [297, 273] width 362 height 24
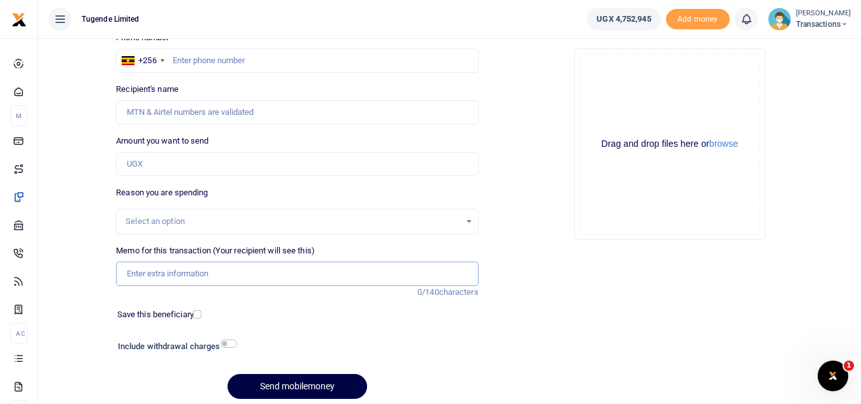
paste input "TLUG-016533"
type input "TLUG-016533"
click at [212, 151] on div "Amount you want to send Amount is required." at bounding box center [297, 155] width 362 height 41
click at [214, 161] on input "Amount you want to send" at bounding box center [297, 164] width 362 height 24
paste input "14,000"
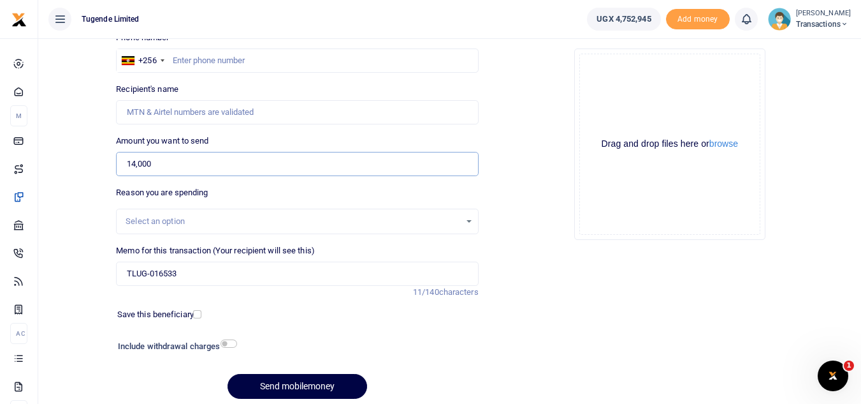
type input "14,000"
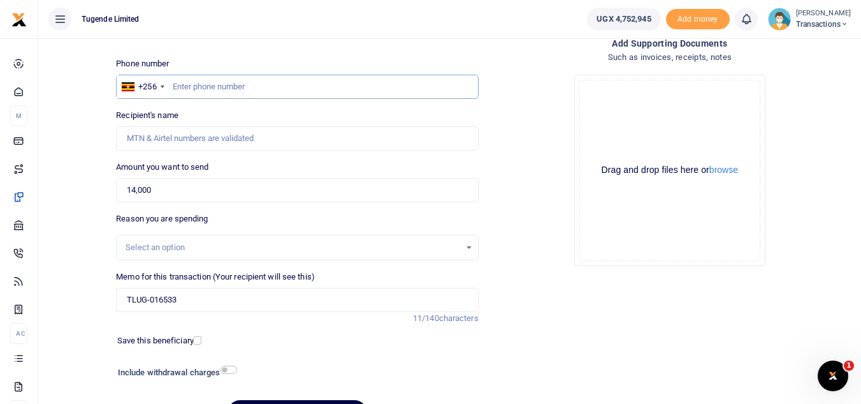
click at [393, 91] on input "text" at bounding box center [297, 87] width 362 height 24
paste input "707300490"
type input "707300490"
type input "[PERSON_NAME]"
type input "7"
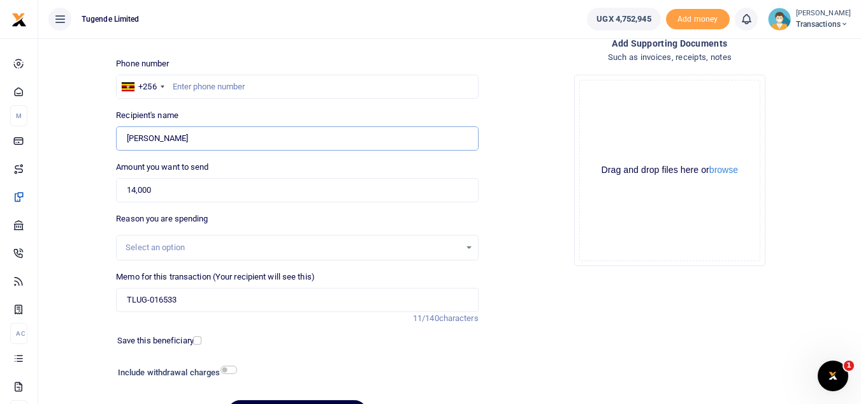
click at [311, 139] on input "Found" at bounding box center [297, 138] width 362 height 24
type input "E"
click at [312, 197] on input "14,000" at bounding box center [297, 190] width 362 height 24
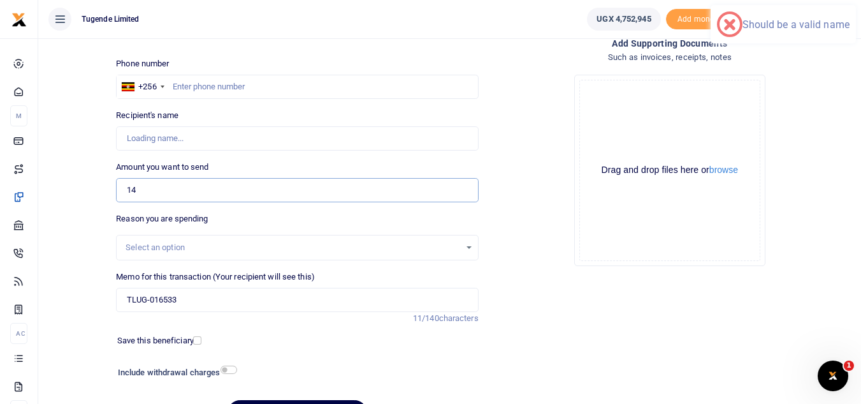
type input "1"
type input "0"
click at [304, 295] on input "TLUG-016533" at bounding box center [297, 299] width 362 height 24
type input "T"
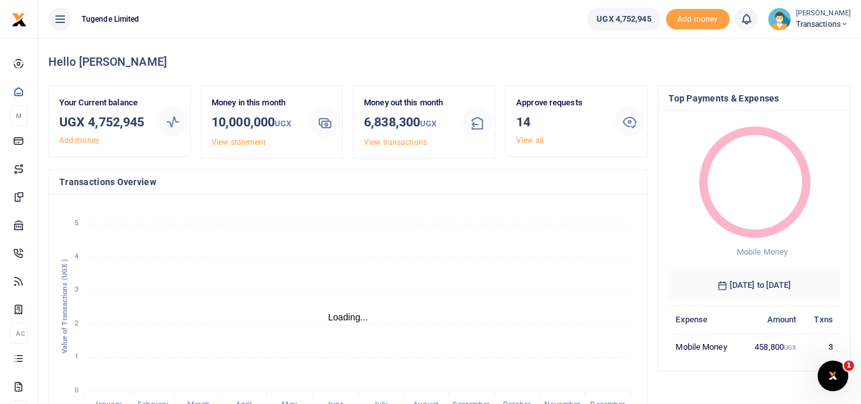
scroll to position [10, 10]
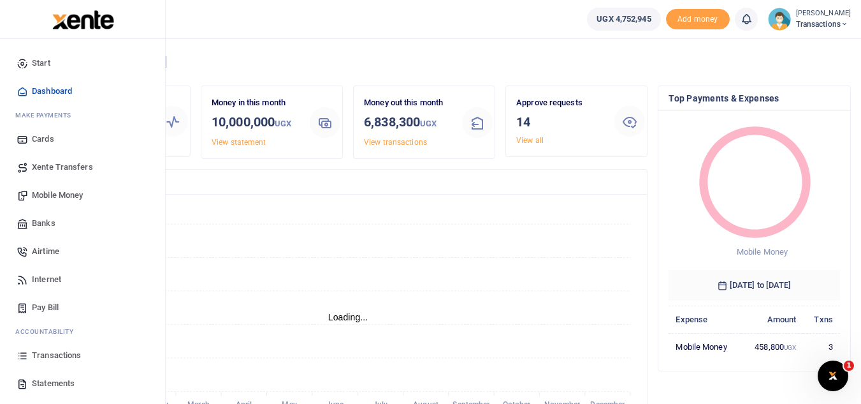
click at [74, 198] on span "Mobile Money" at bounding box center [57, 195] width 51 height 13
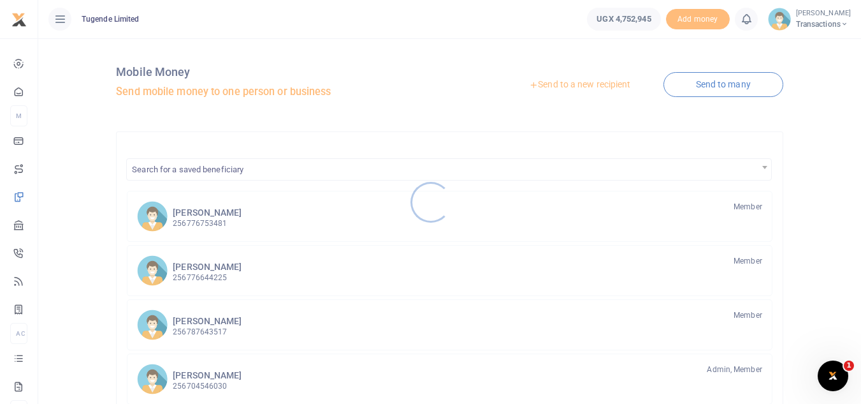
click at [544, 82] on div at bounding box center [430, 202] width 861 height 404
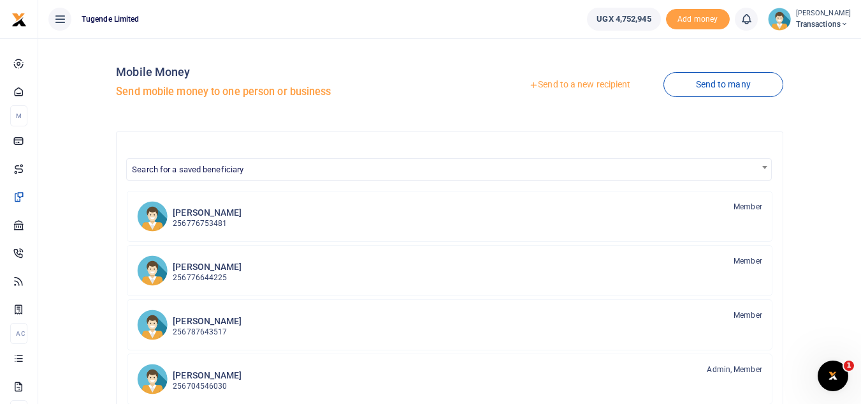
click at [529, 85] on icon at bounding box center [533, 84] width 9 height 9
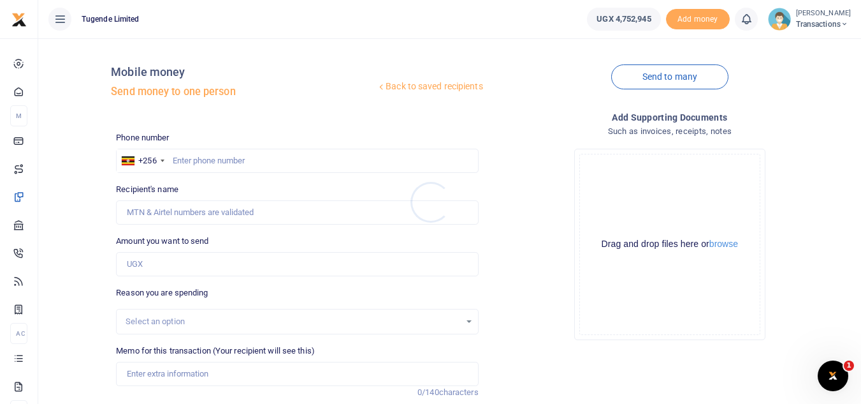
click at [202, 368] on div at bounding box center [430, 202] width 861 height 404
click at [228, 367] on input "Memo for this transaction (Your recipient will see this)" at bounding box center [297, 373] width 362 height 24
paste input "UGD395R"
type input "UGD395R"
click at [223, 259] on input "Amount you want to send" at bounding box center [297, 264] width 362 height 24
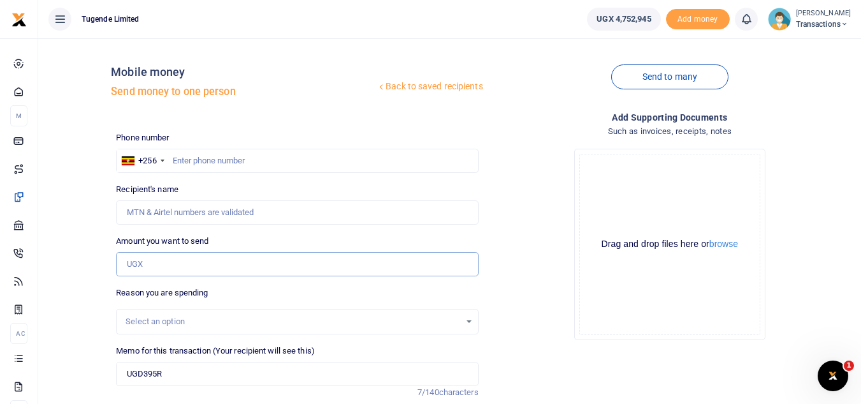
paste input "285000"
type input "285,000"
click at [183, 373] on input "UGD395R" at bounding box center [297, 373] width 362 height 24
paste input "707300490"
type input "UGD395R"
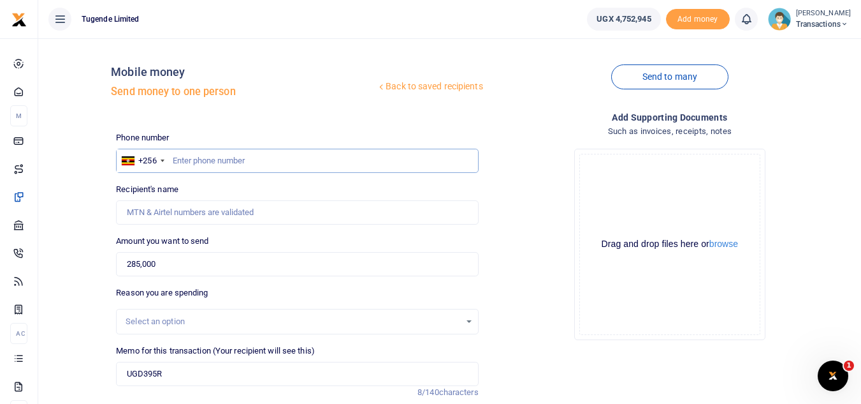
click at [227, 162] on input "text" at bounding box center [297, 161] width 362 height 24
paste input "707300490"
type input "707300490"
type input "[PERSON_NAME]"
click at [229, 358] on div "Memo for this transaction (Your recipient will see this) UGD395R Reason is requ…" at bounding box center [297, 364] width 362 height 41
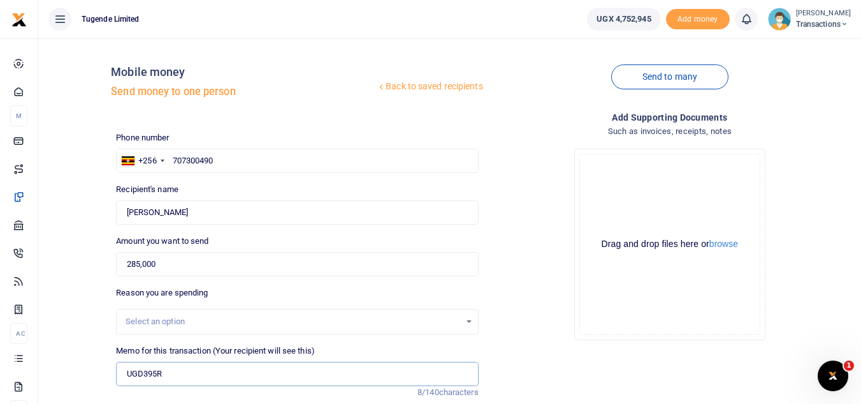
click at [229, 373] on input "UGD395R" at bounding box center [297, 373] width 362 height 24
paste input "TLUG-016533"
click at [191, 377] on input "UGD395R TLUG-016533" at bounding box center [297, 373] width 362 height 24
type input "UGD395R TLUG 016533"
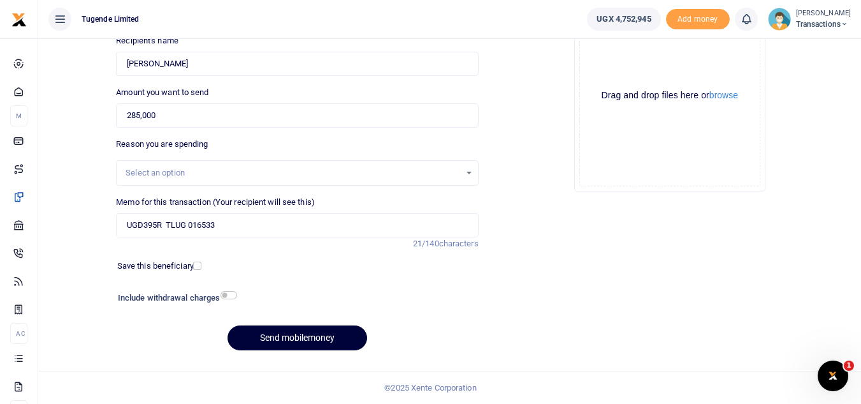
click at [280, 337] on button "Send mobilemoney" at bounding box center [298, 337] width 140 height 25
